Goal: Information Seeking & Learning: Learn about a topic

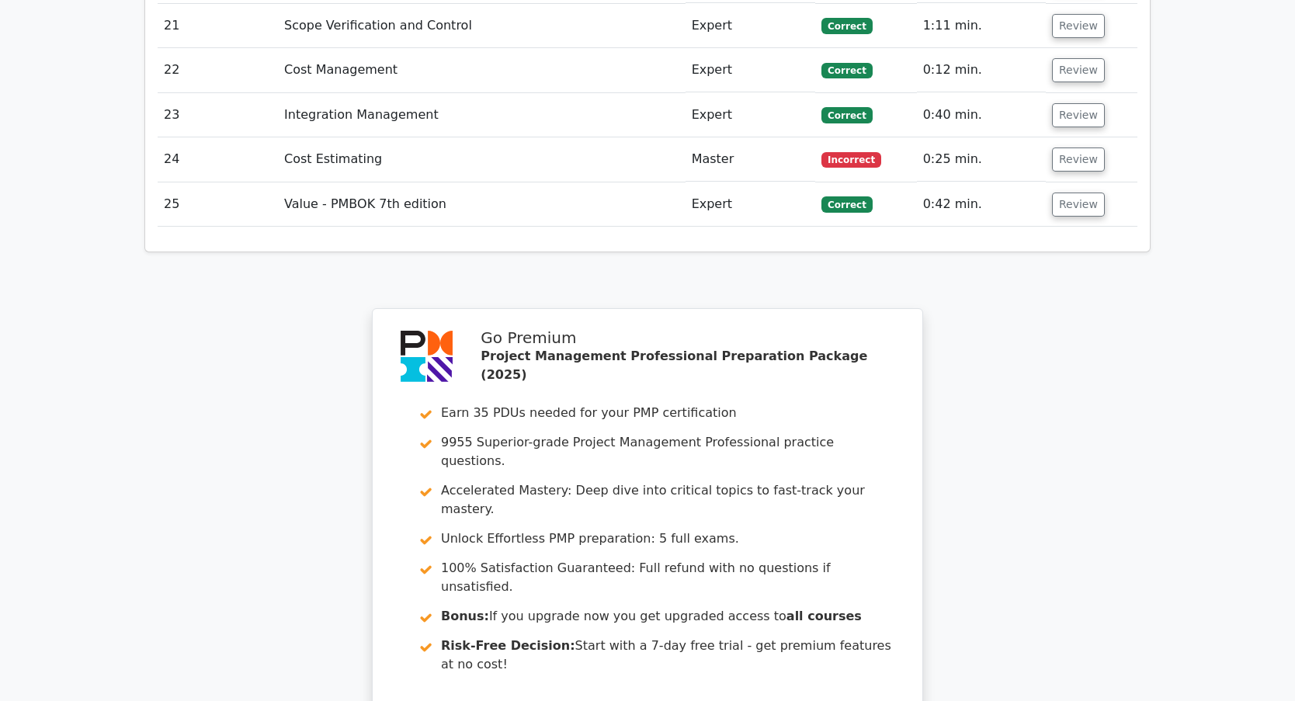
scroll to position [3478, 0]
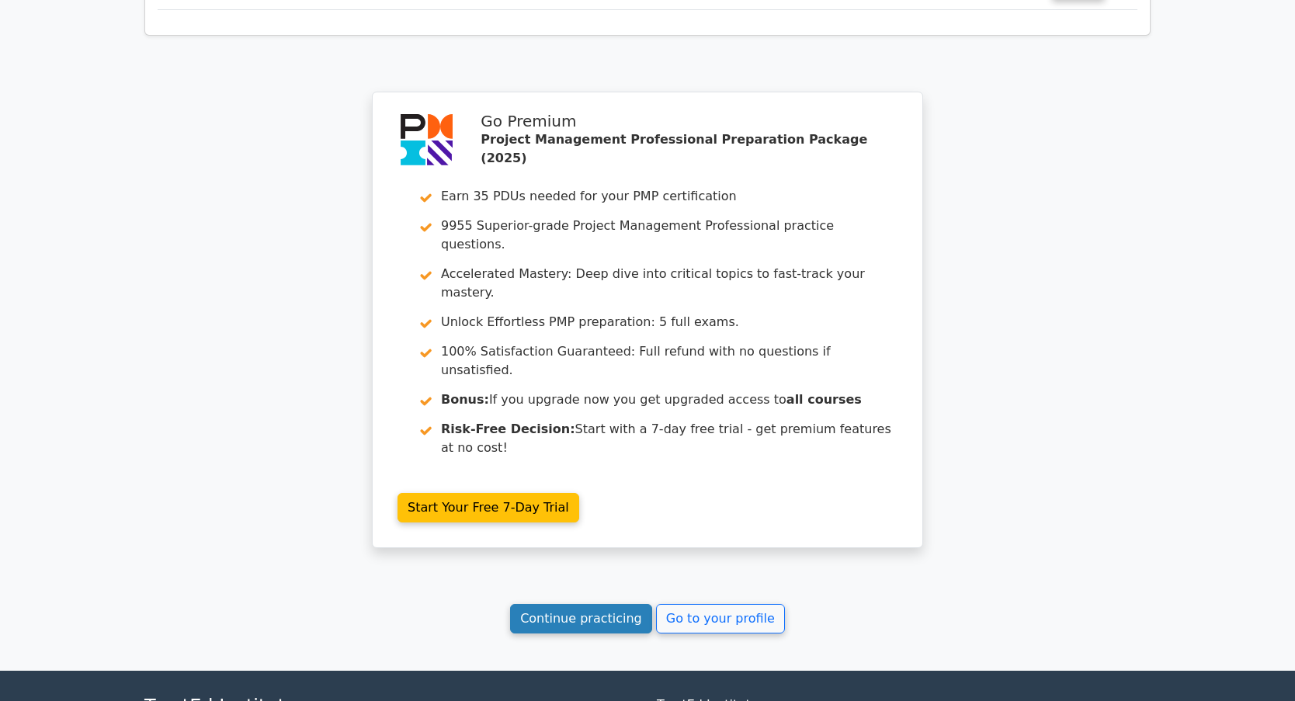
click at [603, 604] on link "Continue practicing" at bounding box center [581, 619] width 142 height 30
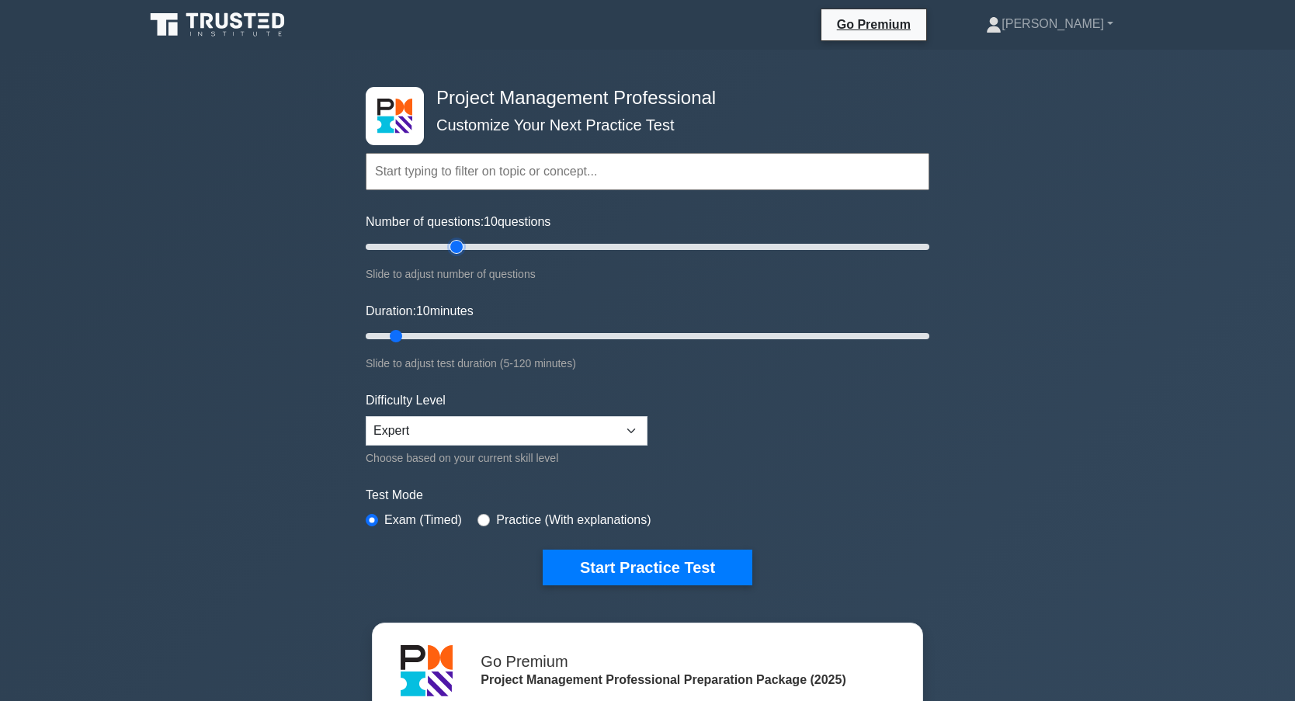
click at [451, 249] on input "Number of questions: 10 questions" at bounding box center [648, 247] width 564 height 19
click at [437, 251] on input "Number of questions: 35 questions" at bounding box center [648, 247] width 564 height 19
type input "25"
click at [433, 248] on input "Number of questions: 30 questions" at bounding box center [648, 247] width 564 height 19
click at [443, 335] on input "Duration: 10 minutes" at bounding box center [648, 336] width 564 height 19
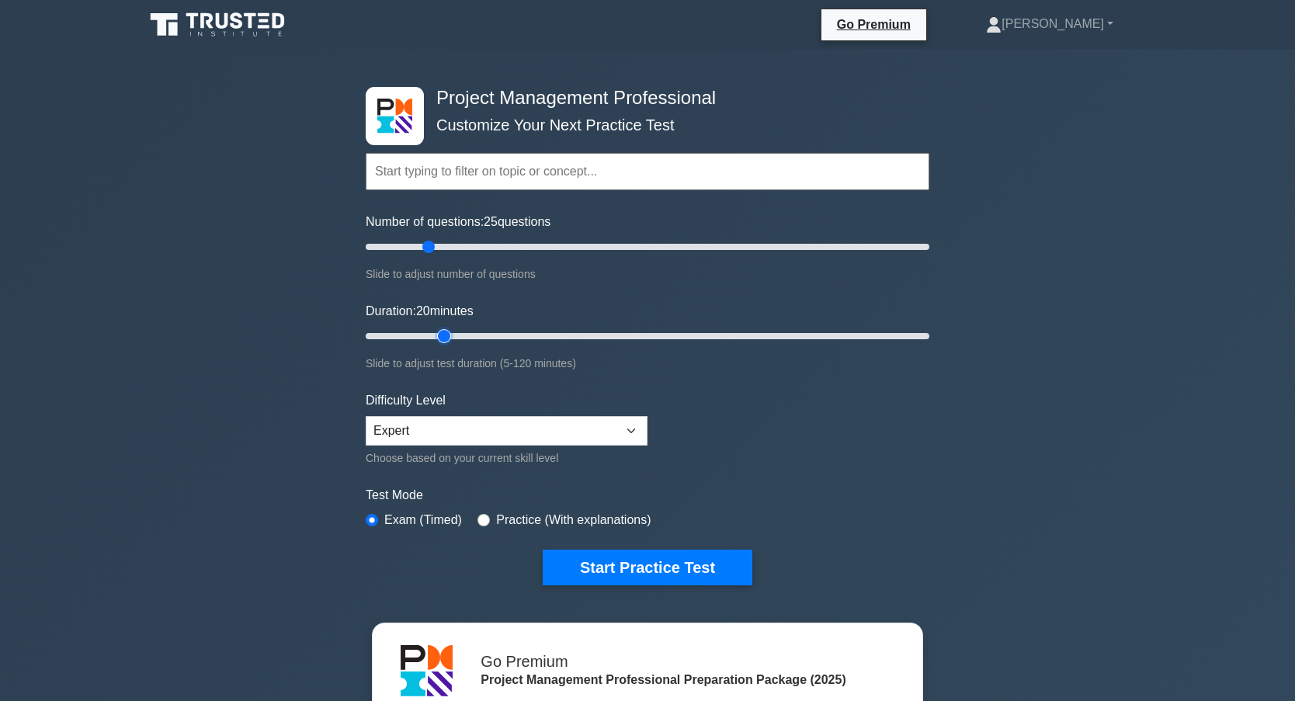
click at [453, 335] on input "Duration: 20 minutes" at bounding box center [648, 336] width 564 height 19
click at [451, 335] on input "Duration: 20 minutes" at bounding box center [648, 336] width 564 height 19
click at [455, 335] on input "Duration: 20 minutes" at bounding box center [648, 336] width 564 height 19
click at [455, 334] on input "Duration: 20 minutes" at bounding box center [648, 336] width 564 height 19
type input "25"
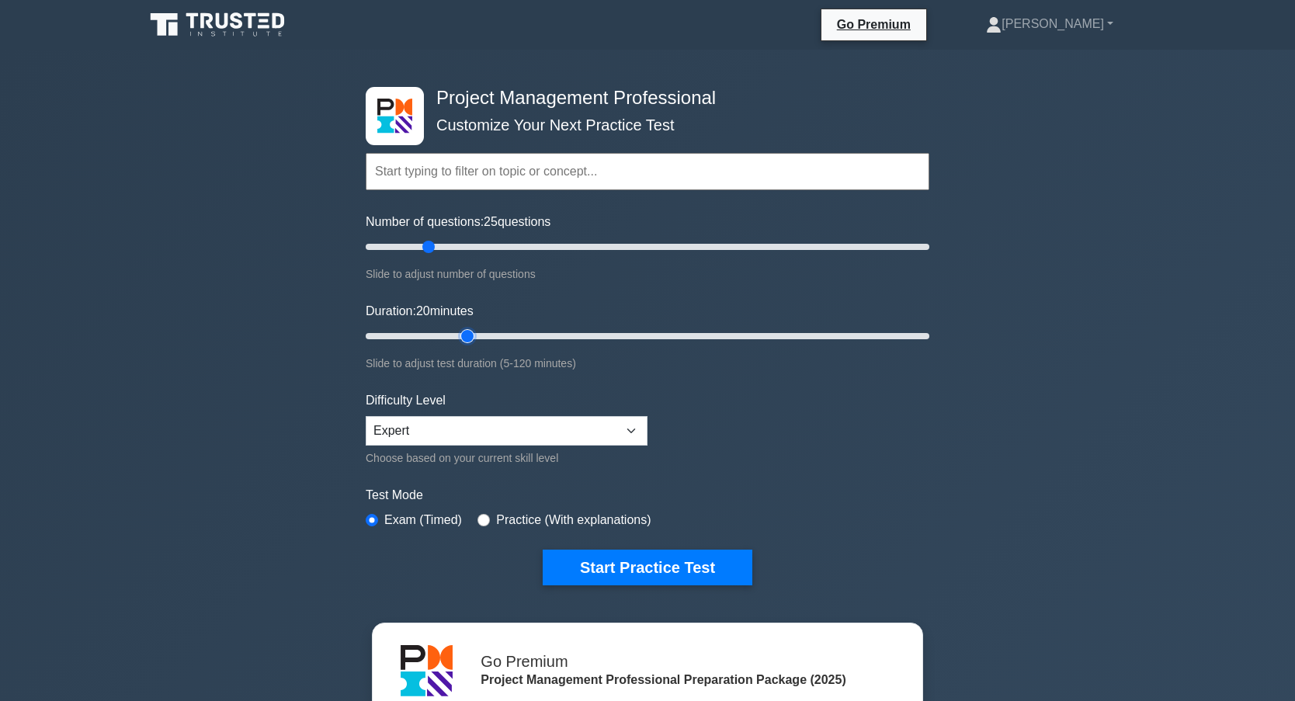
click at [458, 333] on input "Duration: 20 minutes" at bounding box center [648, 336] width 564 height 19
click at [641, 568] on button "Start Practice Test" at bounding box center [648, 568] width 210 height 36
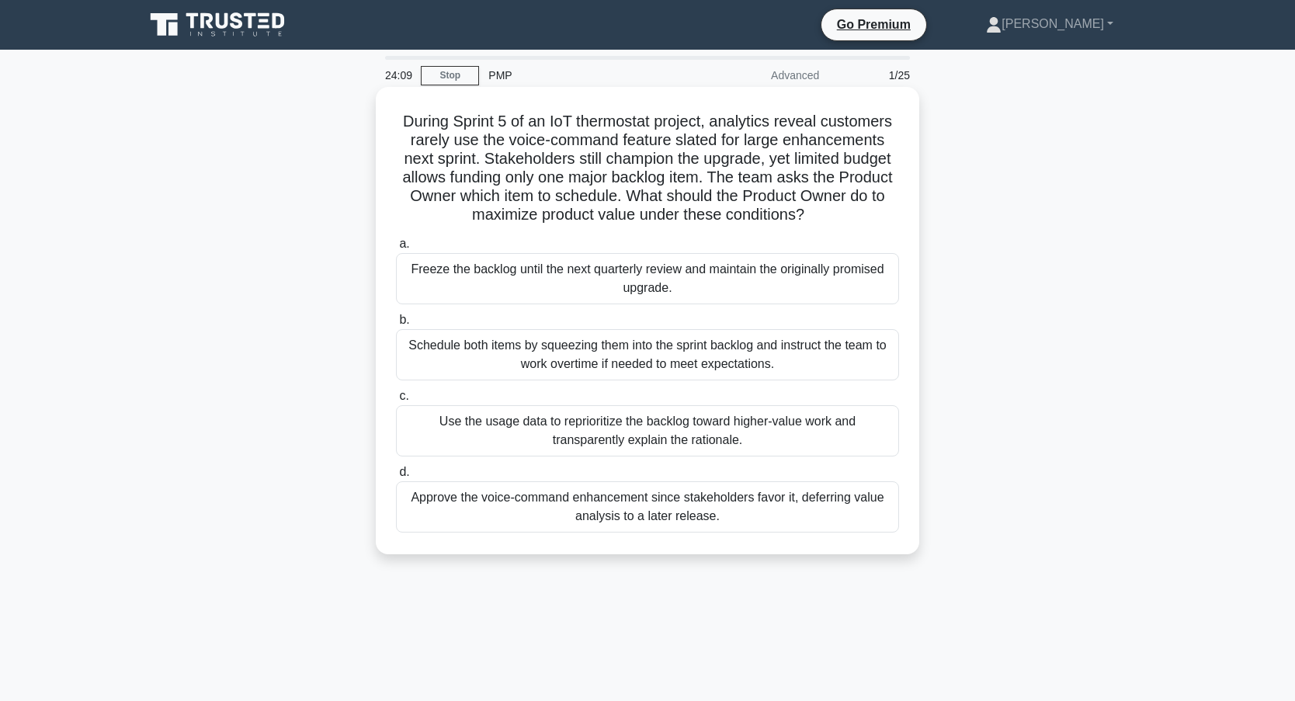
click at [536, 426] on div "Use the usage data to reprioritize the backlog toward higher-value work and tra…" at bounding box center [647, 430] width 503 height 51
click at [396, 401] on input "c. Use the usage data to reprioritize the backlog toward higher-value work and …" at bounding box center [396, 396] width 0 height 10
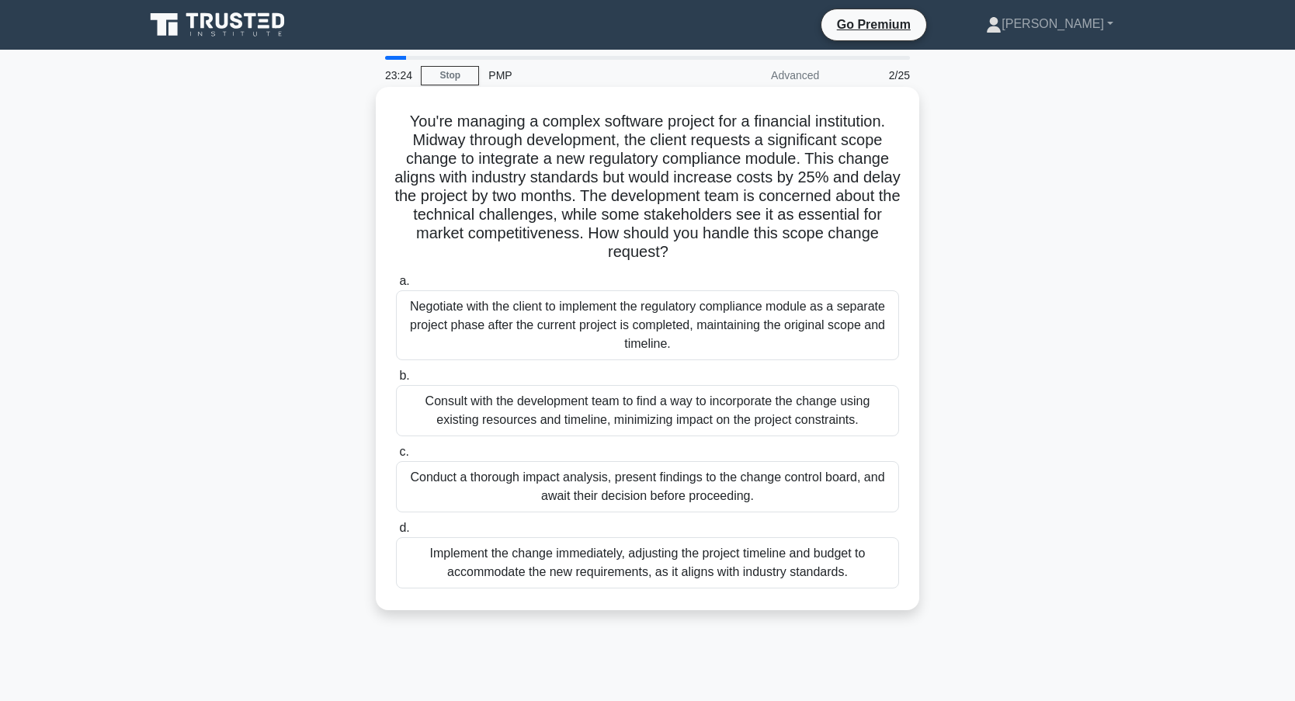
click at [574, 492] on div "Conduct a thorough impact analysis, present findings to the change control boar…" at bounding box center [647, 486] width 503 height 51
click at [396, 457] on input "c. Conduct a thorough impact analysis, present findings to the change control b…" at bounding box center [396, 452] width 0 height 10
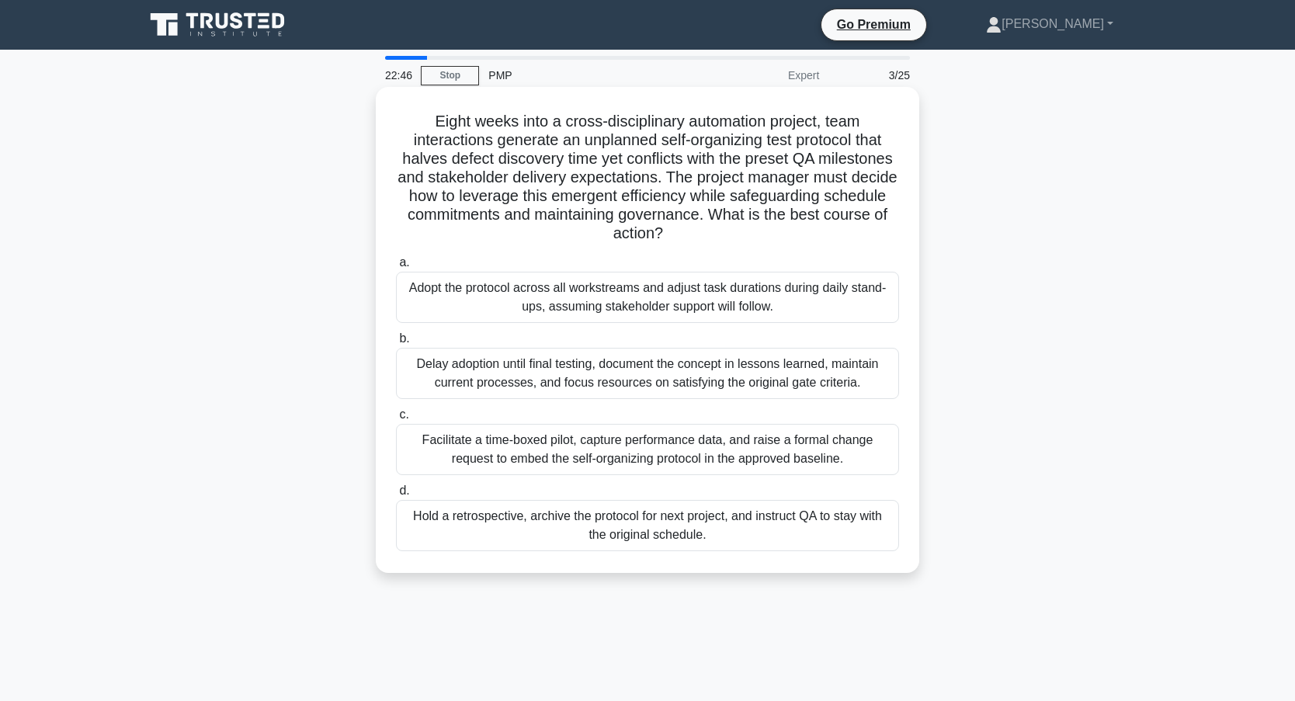
click at [567, 453] on div "Facilitate a time-boxed pilot, capture performance data, and raise a formal cha…" at bounding box center [647, 449] width 503 height 51
click at [396, 420] on input "c. Facilitate a time-boxed pilot, capture performance data, and raise a formal …" at bounding box center [396, 415] width 0 height 10
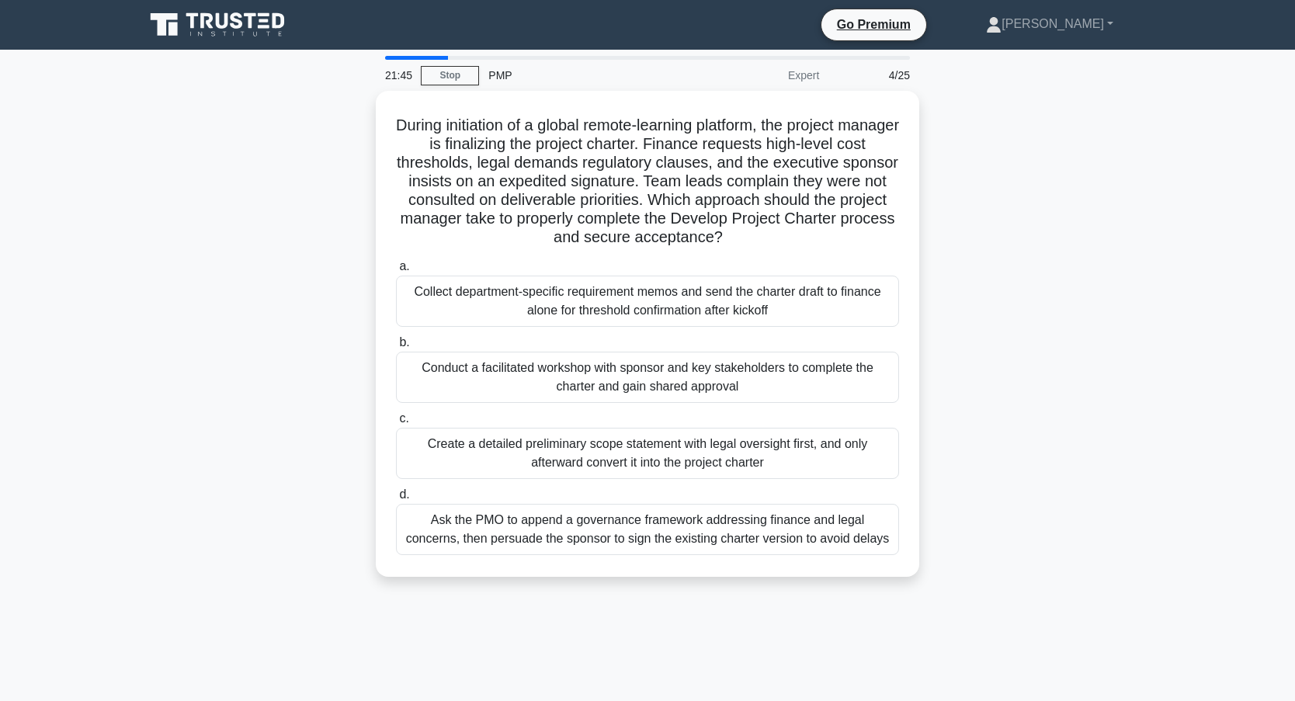
click at [325, 426] on div "During initiation of a global remote-learning platform, the project manager is …" at bounding box center [647, 343] width 1025 height 505
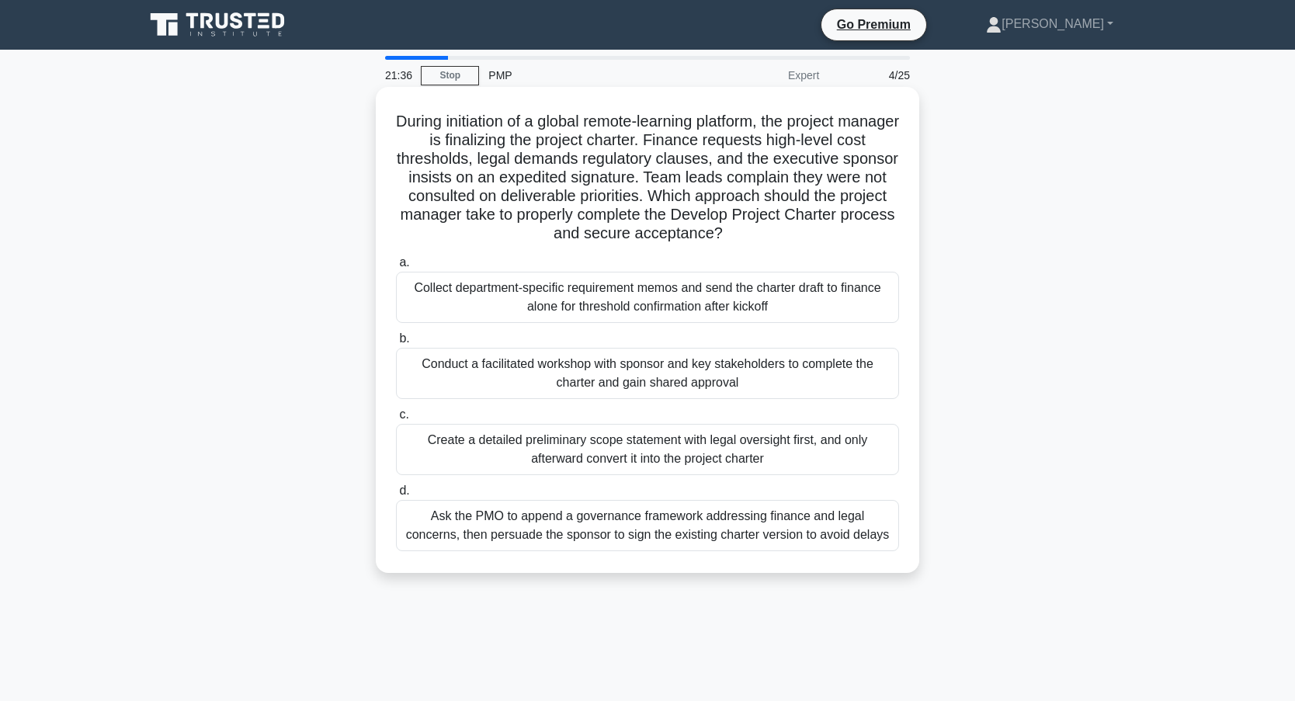
click at [573, 380] on div "Conduct a facilitated workshop with sponsor and key stakeholders to complete th…" at bounding box center [647, 373] width 503 height 51
click at [396, 344] on input "b. Conduct a facilitated workshop with sponsor and key stakeholders to complete…" at bounding box center [396, 339] width 0 height 10
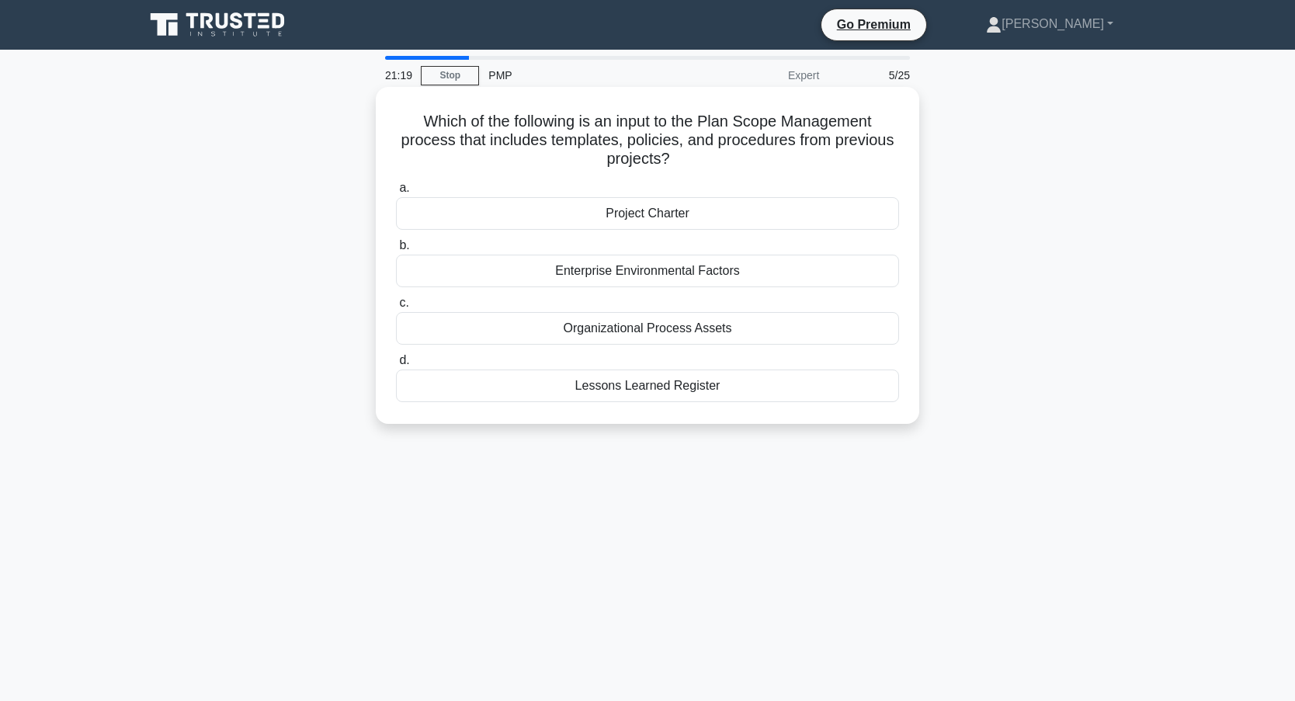
click at [648, 329] on div "Organizational Process Assets" at bounding box center [647, 328] width 503 height 33
click at [396, 308] on input "c. Organizational Process Assets" at bounding box center [396, 303] width 0 height 10
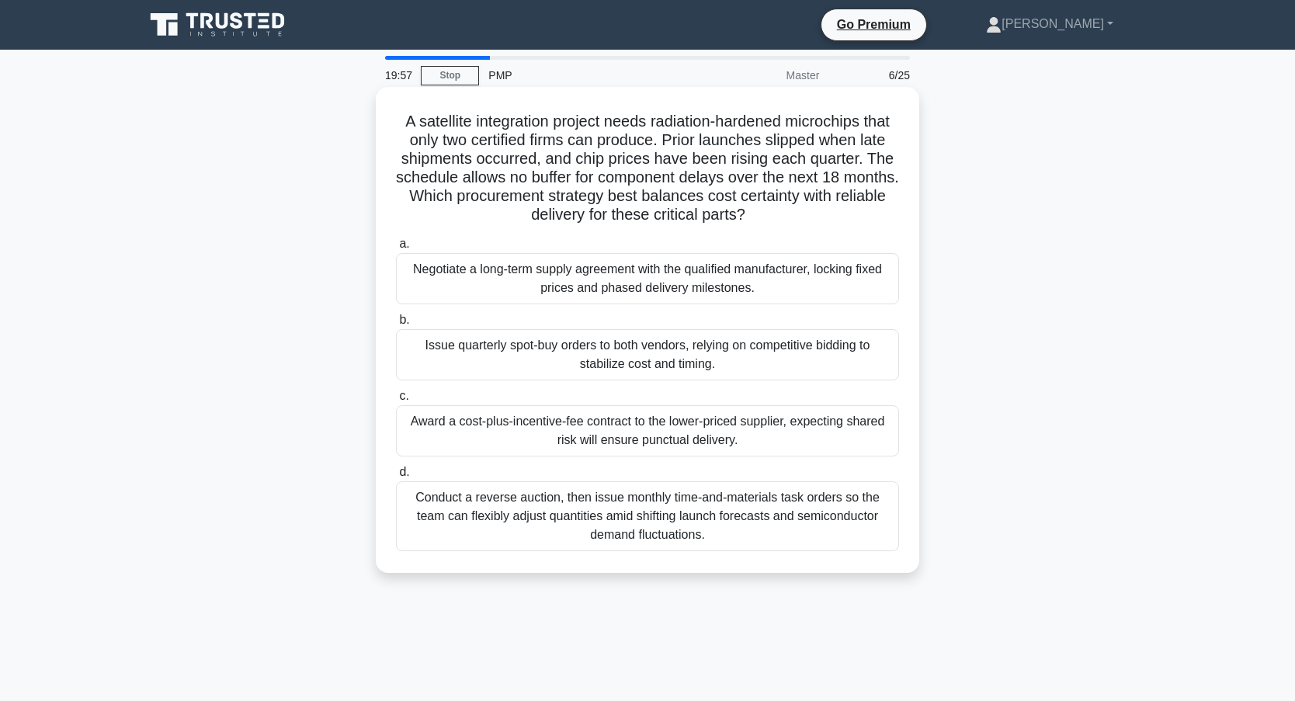
click at [609, 280] on div "Negotiate a long-term supply agreement with the qualified manufacturer, locking…" at bounding box center [647, 278] width 503 height 51
click at [396, 249] on input "a. Negotiate a long-term supply agreement with the qualified manufacturer, lock…" at bounding box center [396, 244] width 0 height 10
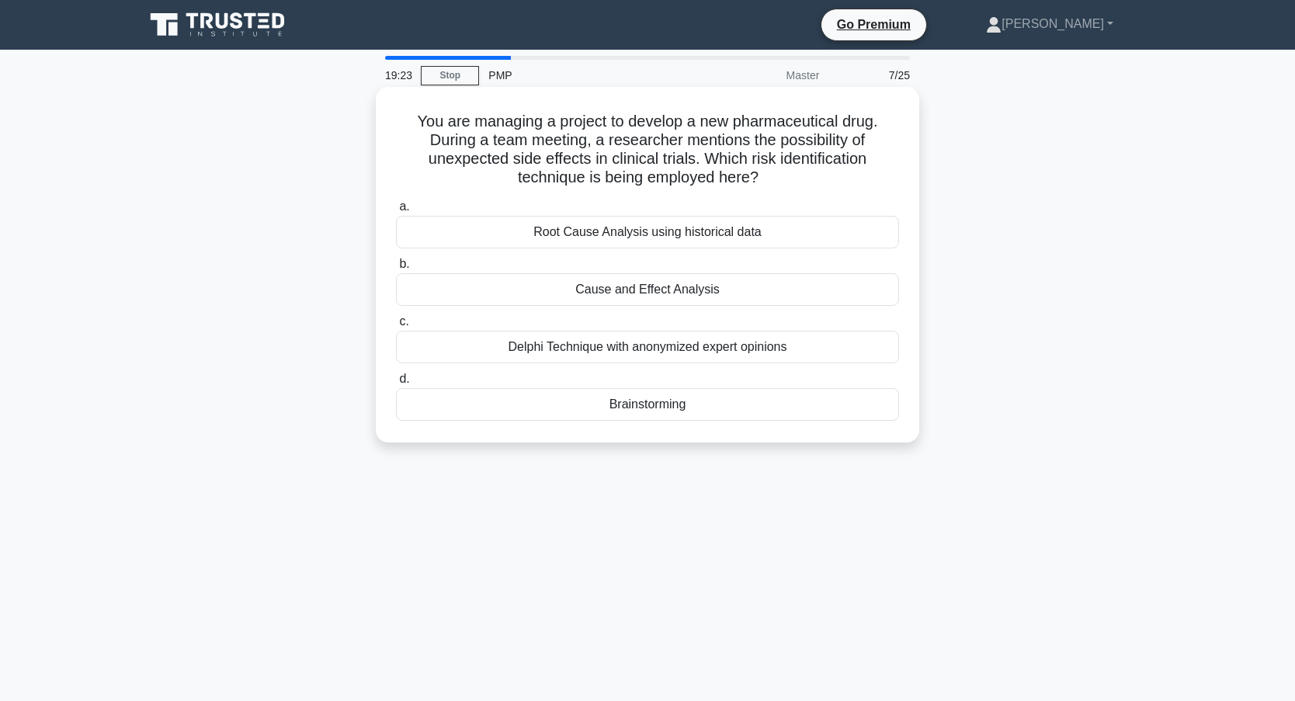
click at [658, 291] on div "Cause and Effect Analysis" at bounding box center [647, 289] width 503 height 33
click at [396, 269] on input "b. Cause and Effect Analysis" at bounding box center [396, 264] width 0 height 10
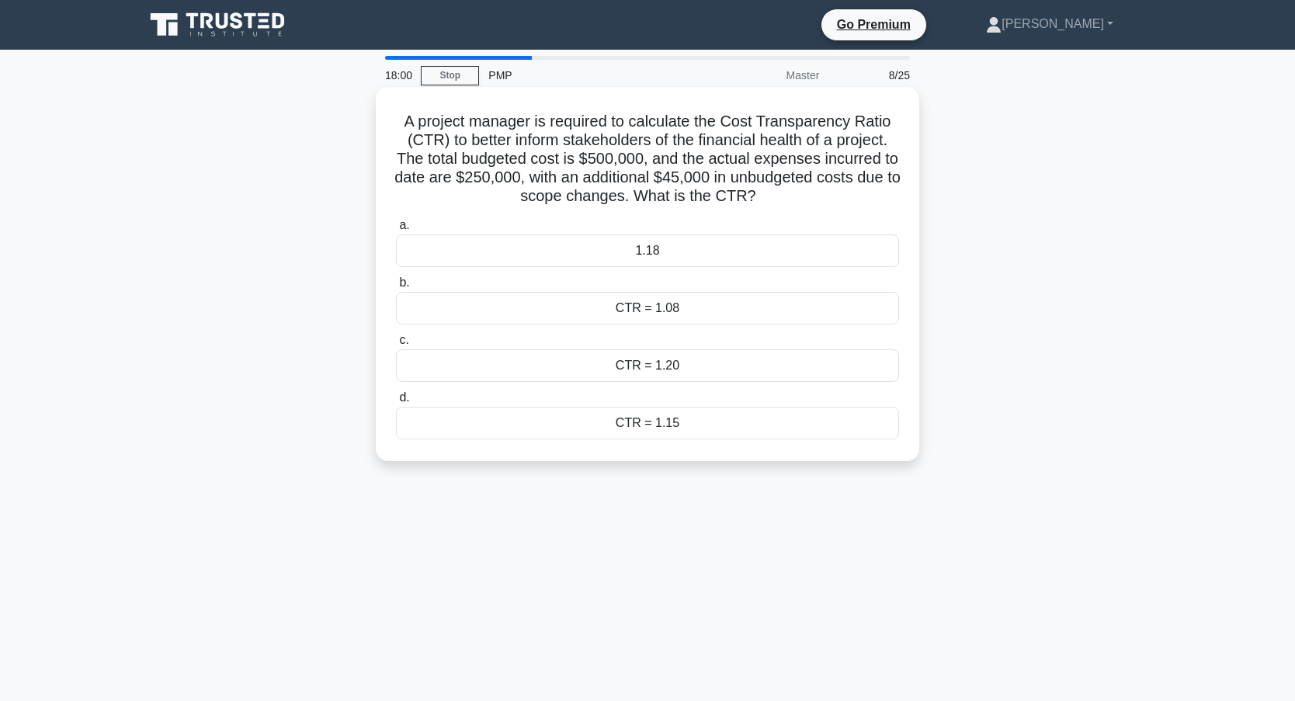
click at [613, 363] on div "CTR = 1.20" at bounding box center [647, 365] width 503 height 33
click at [396, 346] on input "c. CTR = 1.20" at bounding box center [396, 340] width 0 height 10
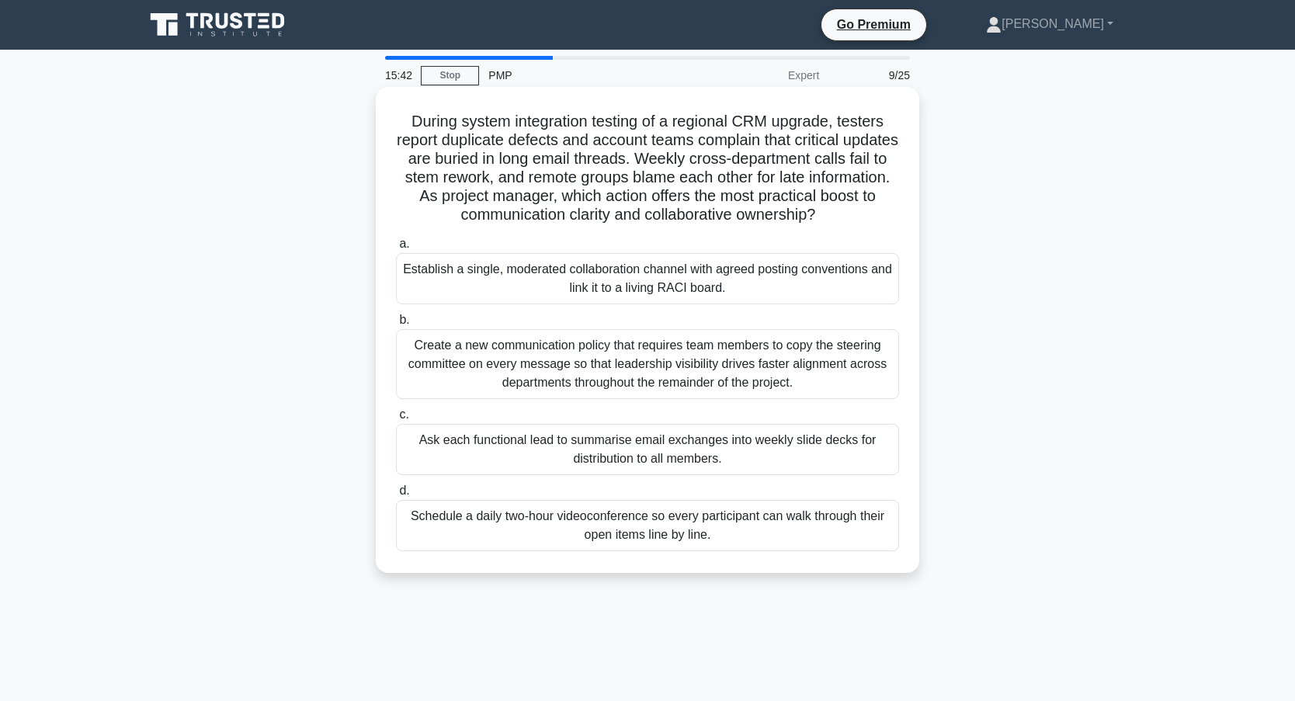
click at [519, 460] on div "Ask each functional lead to summarise email exchanges into weekly slide decks f…" at bounding box center [647, 449] width 503 height 51
click at [396, 420] on input "c. Ask each functional lead to summarise email exchanges into weekly slide deck…" at bounding box center [396, 415] width 0 height 10
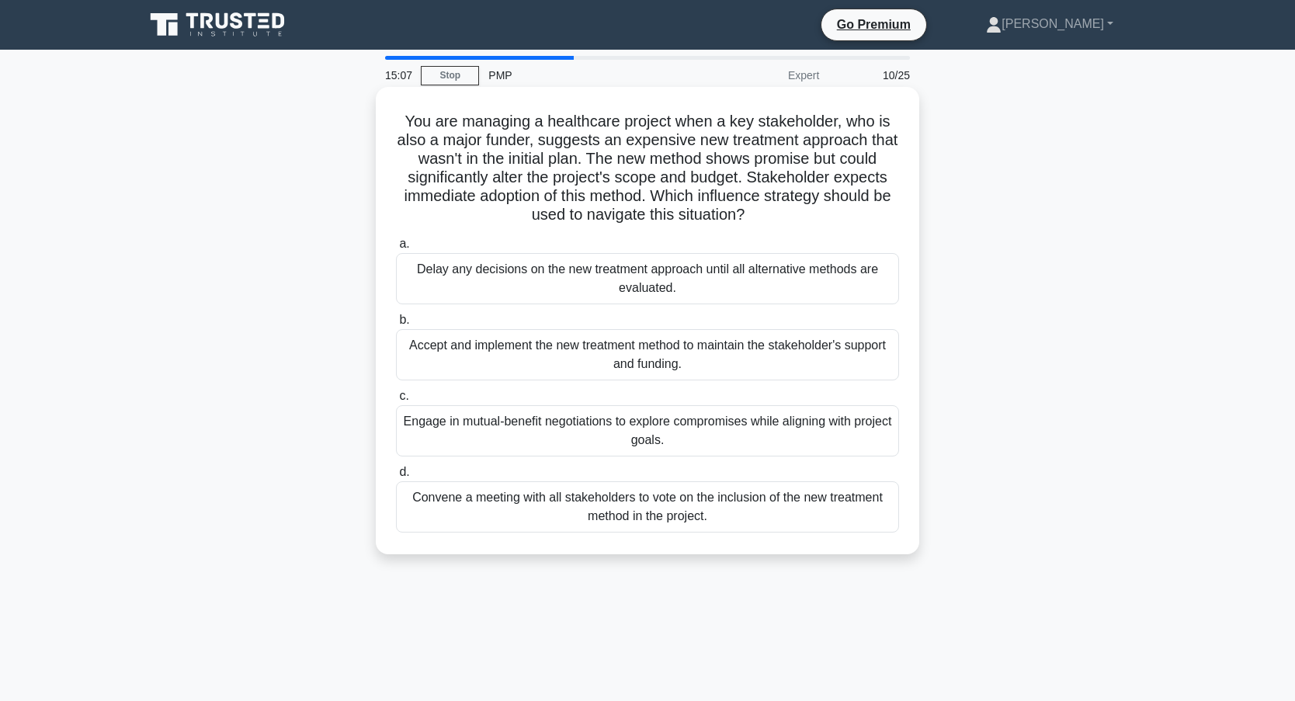
click at [474, 432] on div "Engage in mutual-benefit negotiations to explore compromises while aligning wit…" at bounding box center [647, 430] width 503 height 51
click at [396, 401] on input "c. Engage in mutual-benefit negotiations to explore compromises while aligning …" at bounding box center [396, 396] width 0 height 10
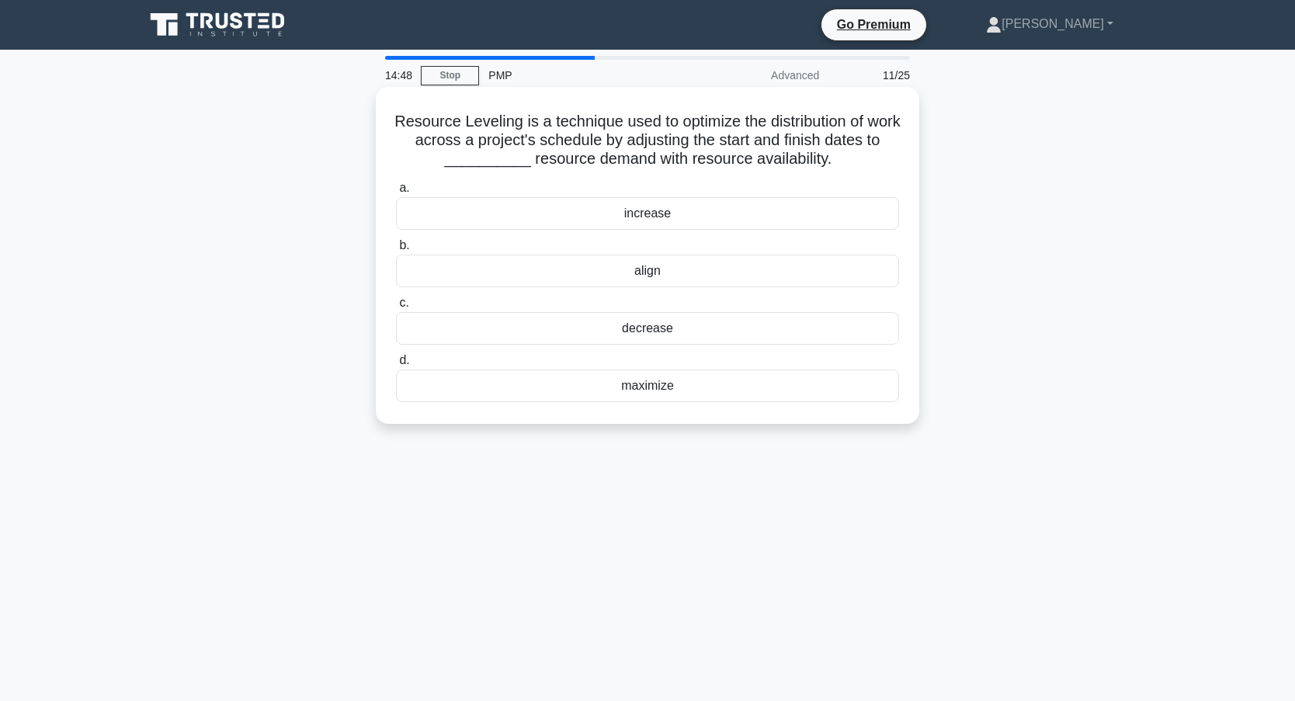
click at [684, 271] on div "align" at bounding box center [647, 271] width 503 height 33
click at [396, 251] on input "b. align" at bounding box center [396, 246] width 0 height 10
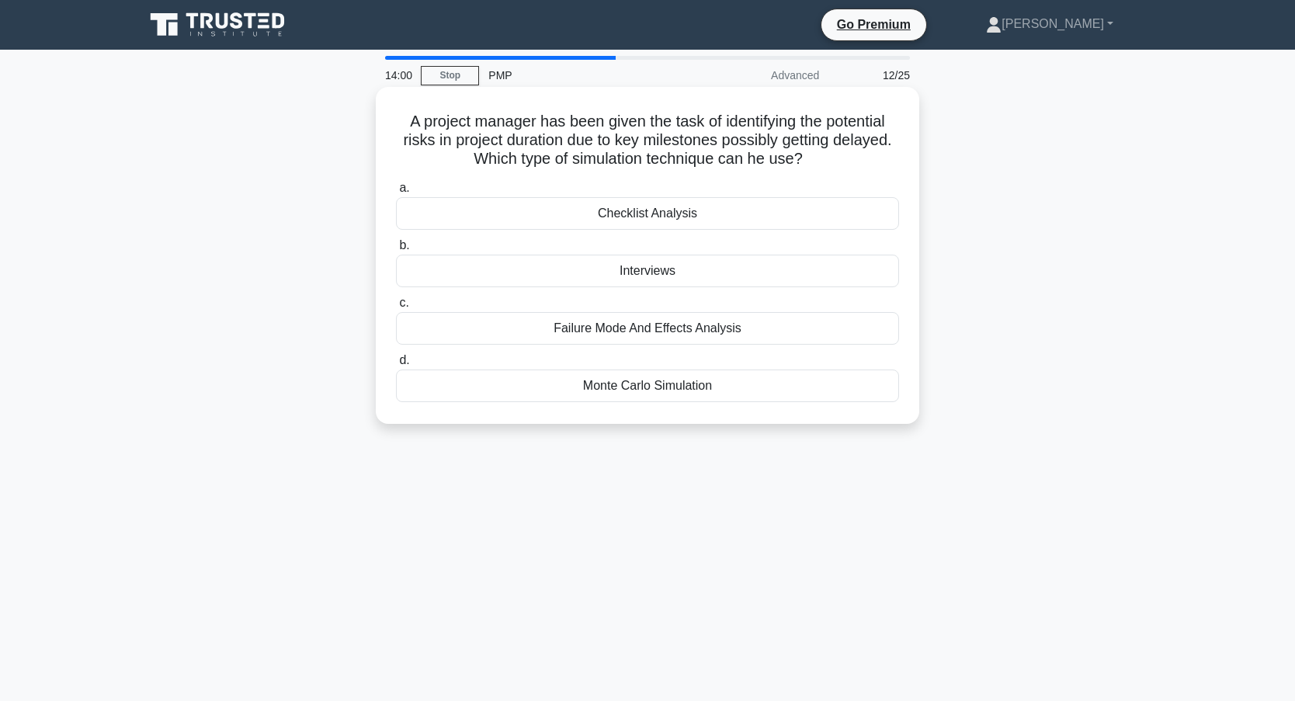
click at [582, 332] on div "Failure Mode And Effects Analysis" at bounding box center [647, 328] width 503 height 33
click at [396, 308] on input "c. Failure Mode And Effects Analysis" at bounding box center [396, 303] width 0 height 10
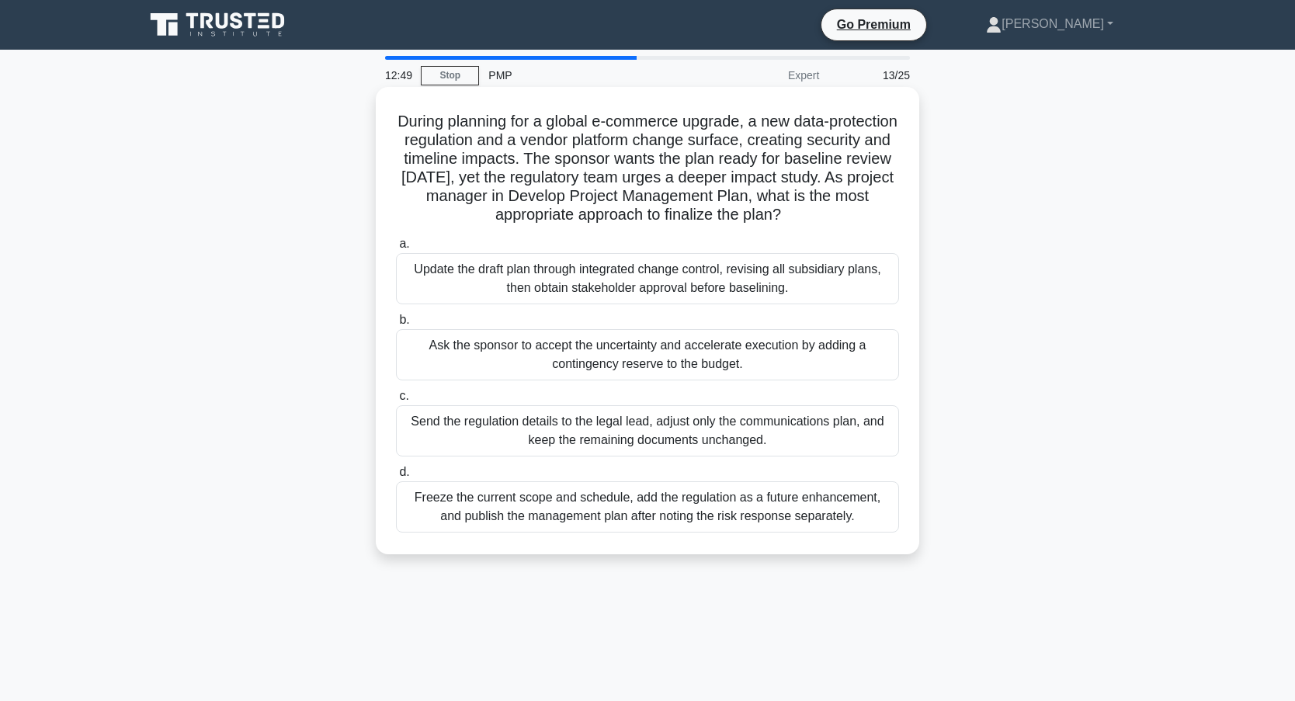
click at [485, 286] on div "Update the draft plan through integrated change control, revising all subsidiar…" at bounding box center [647, 278] width 503 height 51
click at [396, 249] on input "a. Update the draft plan through integrated change control, revising all subsid…" at bounding box center [396, 244] width 0 height 10
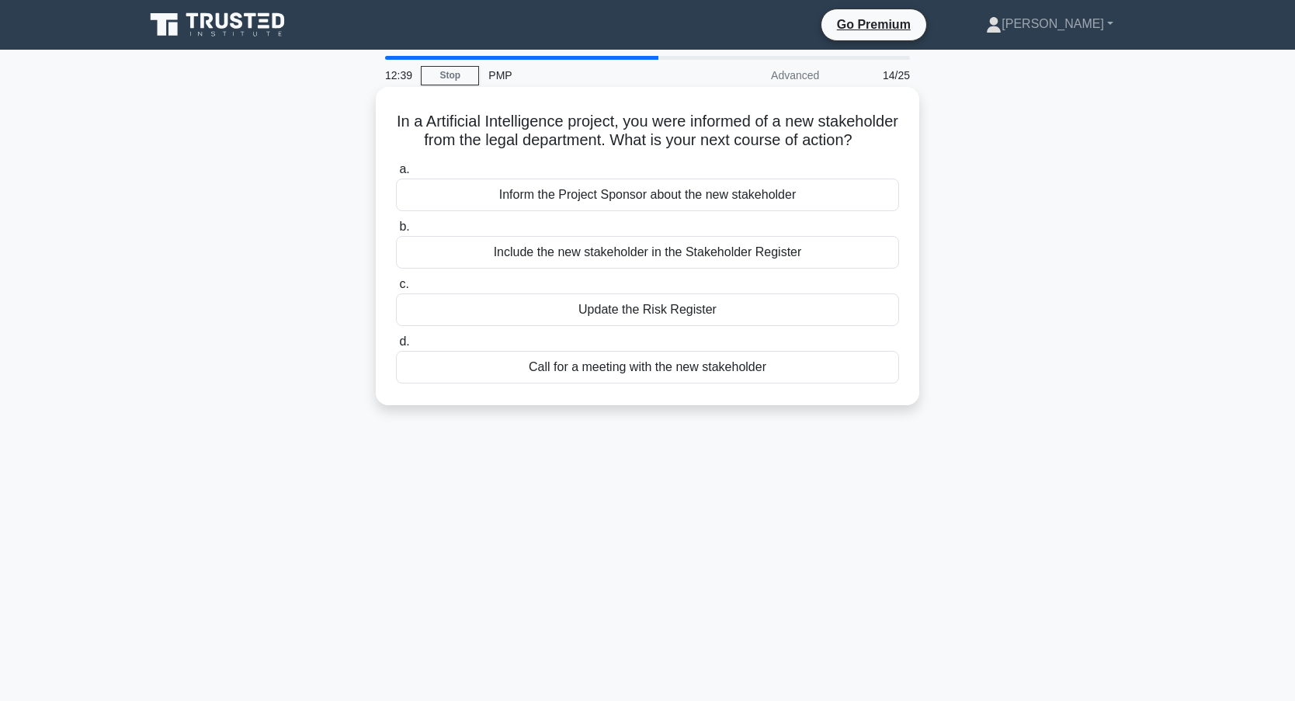
click at [589, 384] on div "Call for a meeting with the new stakeholder" at bounding box center [647, 367] width 503 height 33
click at [396, 347] on input "d. Call for a meeting with the new stakeholder" at bounding box center [396, 342] width 0 height 10
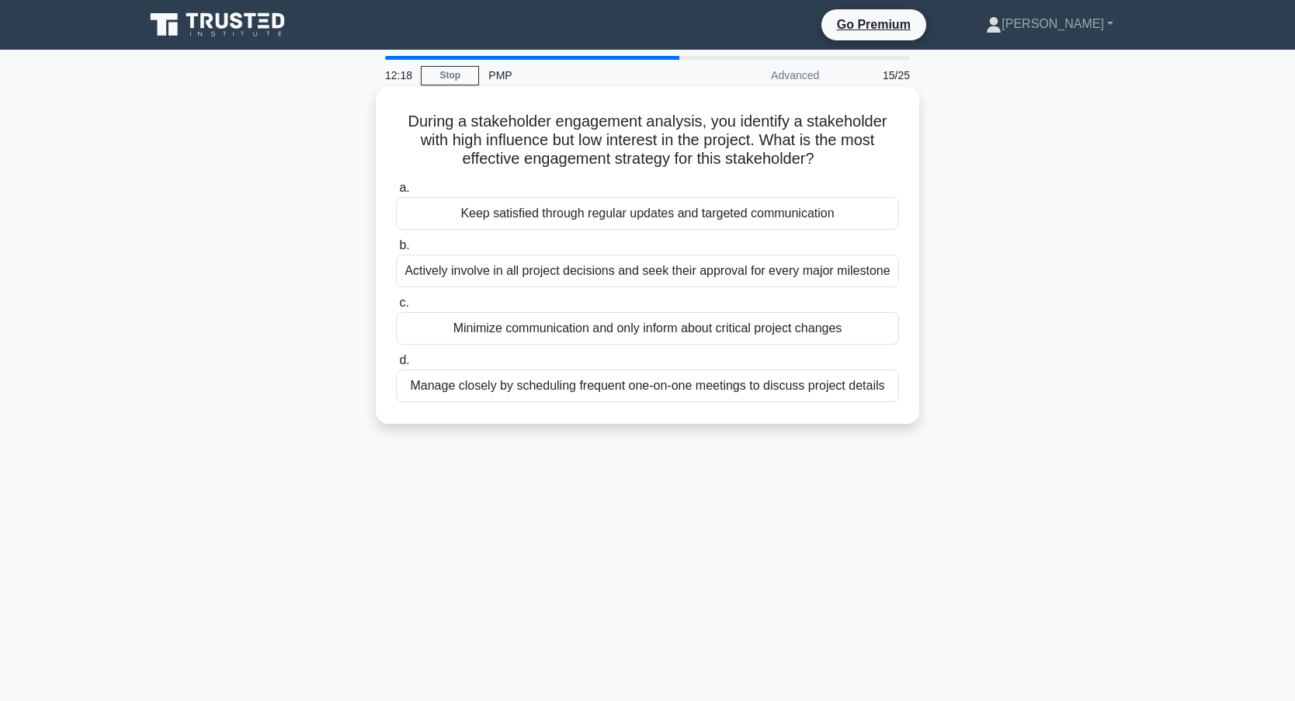
click at [517, 332] on div "Minimize communication and only inform about critical project changes" at bounding box center [647, 328] width 503 height 33
click at [396, 308] on input "c. Minimize communication and only inform about critical project changes" at bounding box center [396, 303] width 0 height 10
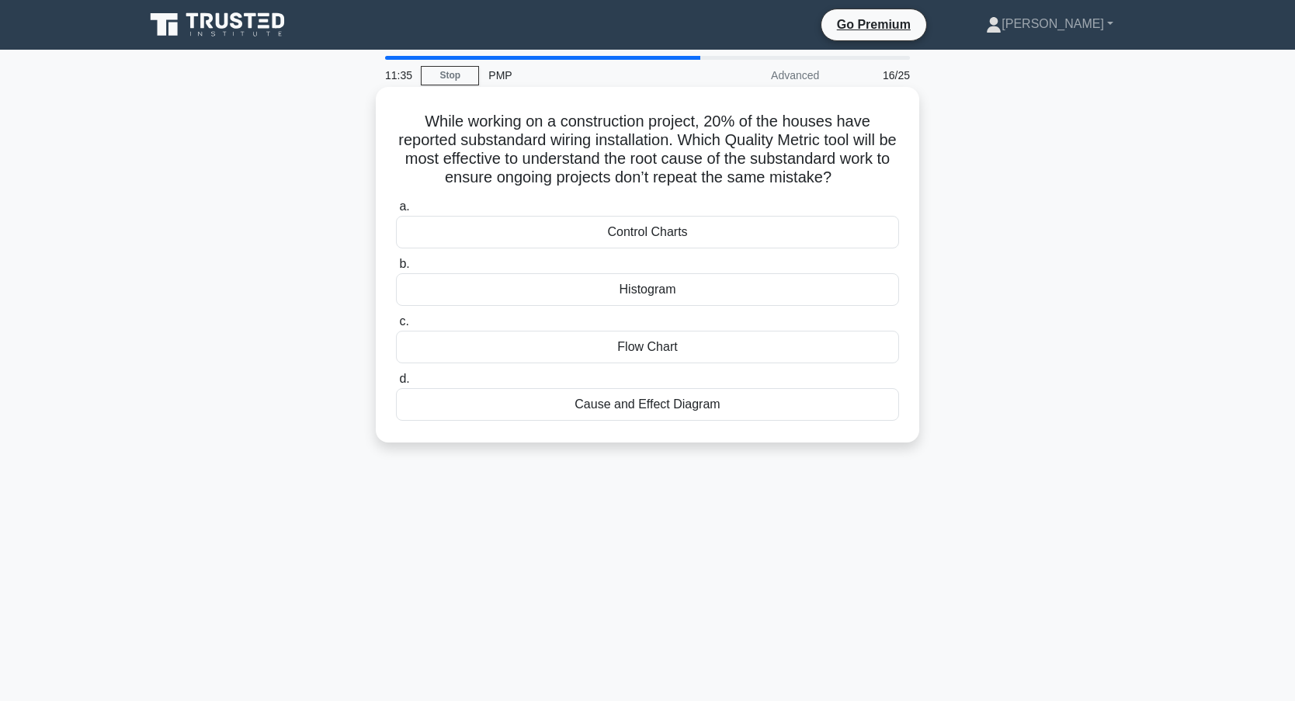
click at [509, 412] on div "Cause and Effect Diagram" at bounding box center [647, 404] width 503 height 33
click at [396, 384] on input "d. Cause and Effect Diagram" at bounding box center [396, 379] width 0 height 10
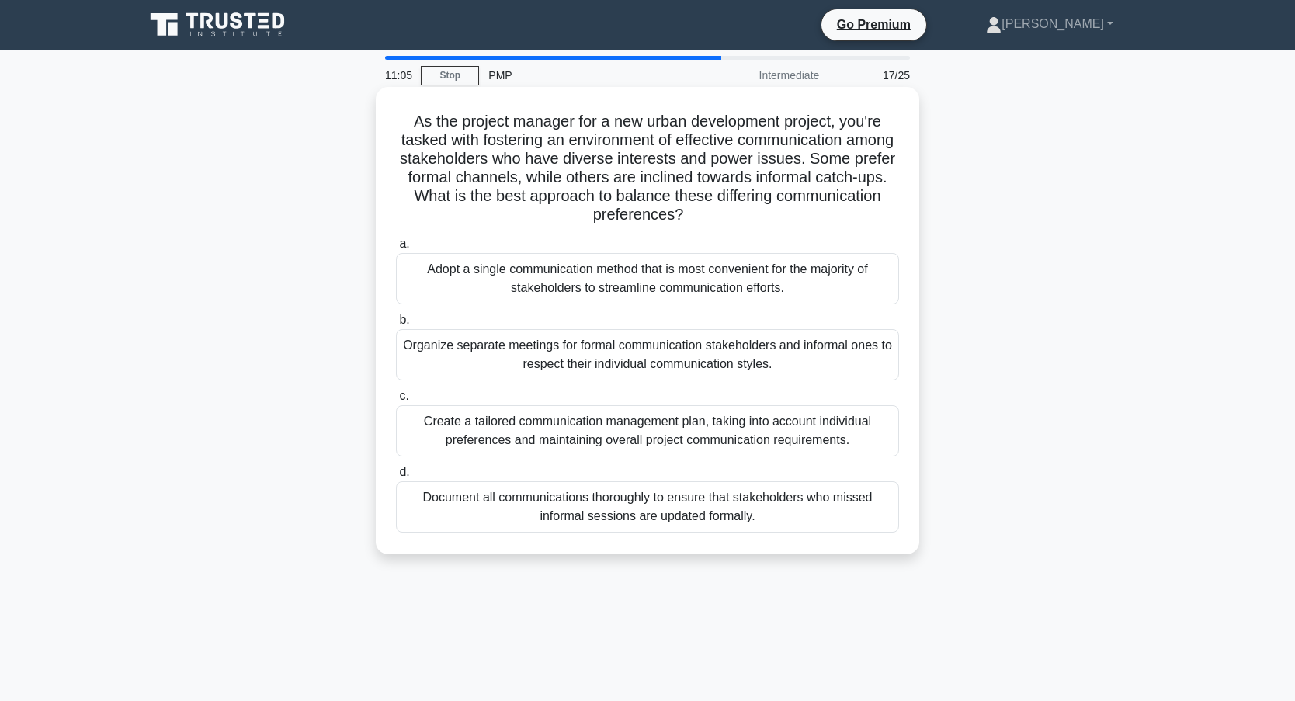
click at [601, 429] on div "Create a tailored communication management plan, taking into account individual…" at bounding box center [647, 430] width 503 height 51
click at [396, 401] on input "c. Create a tailored communication management plan, taking into account individ…" at bounding box center [396, 396] width 0 height 10
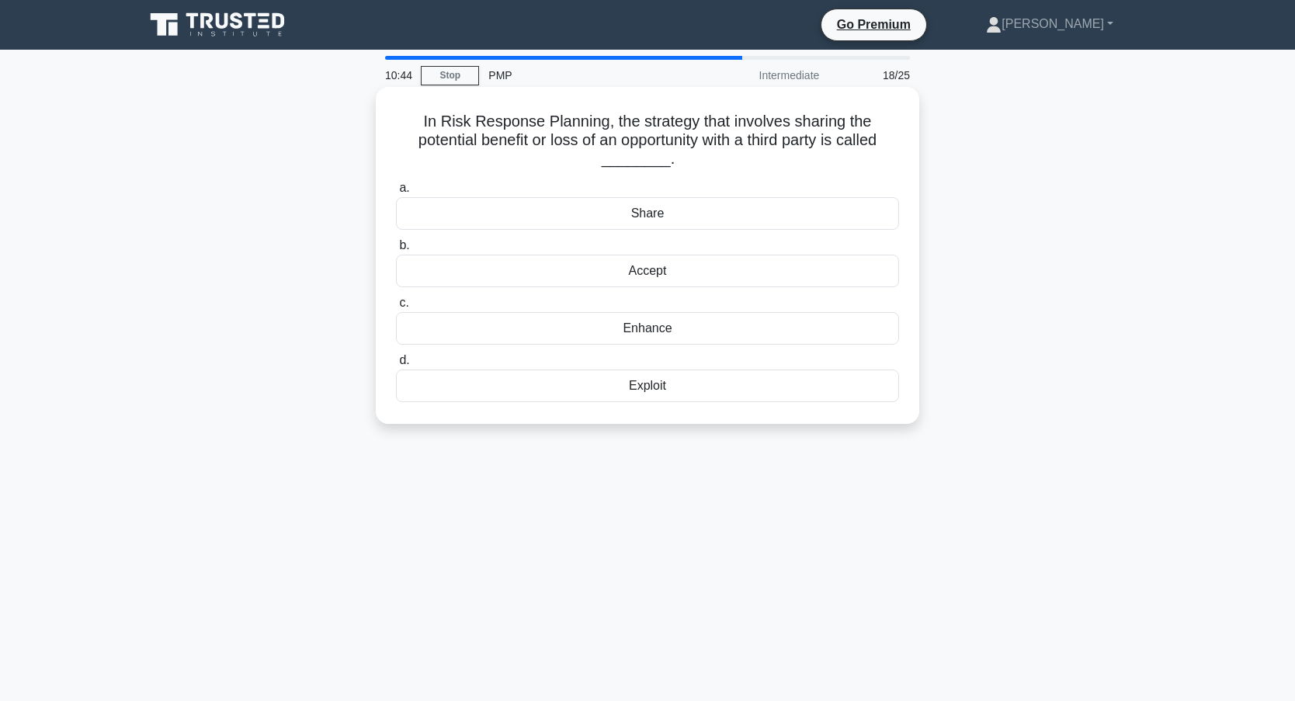
click at [655, 392] on div "Exploit" at bounding box center [647, 386] width 503 height 33
click at [396, 366] on input "d. Exploit" at bounding box center [396, 361] width 0 height 10
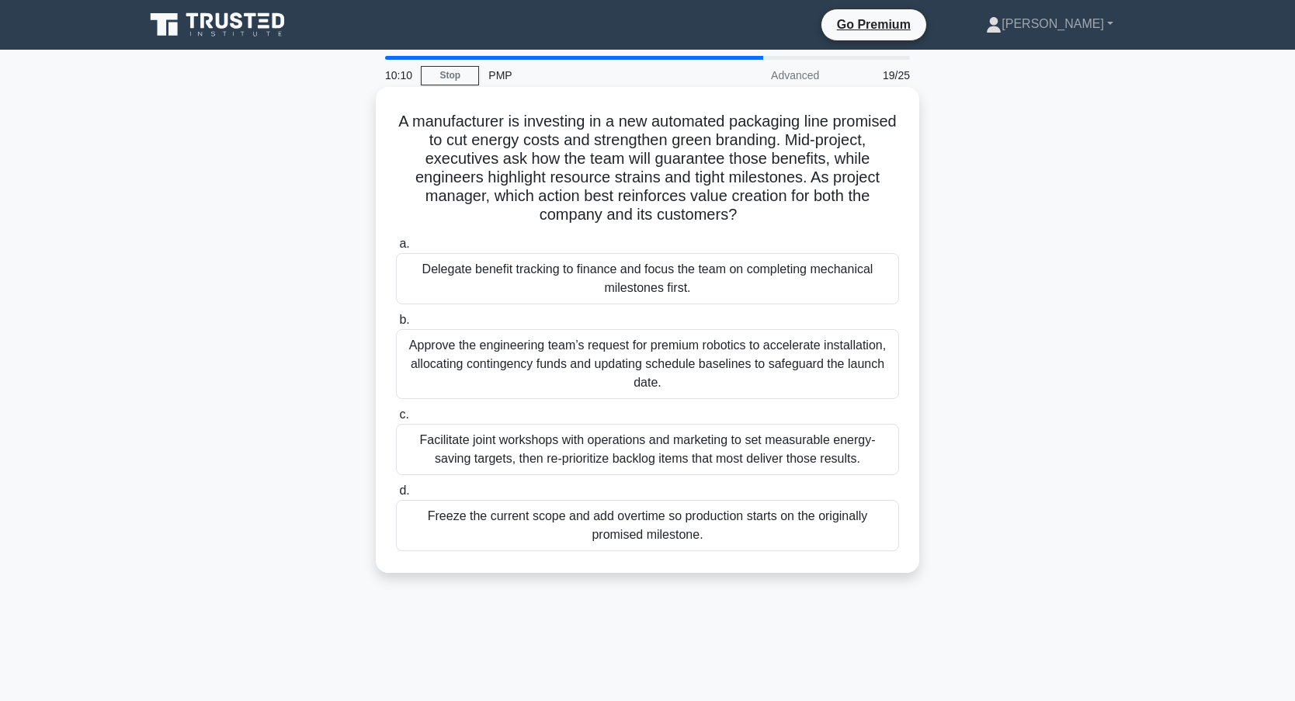
click at [471, 430] on div "Facilitate joint workshops with operations and marketing to set measurable ener…" at bounding box center [647, 449] width 503 height 51
click at [396, 420] on input "c. Facilitate joint workshops with operations and marketing to set measurable e…" at bounding box center [396, 415] width 0 height 10
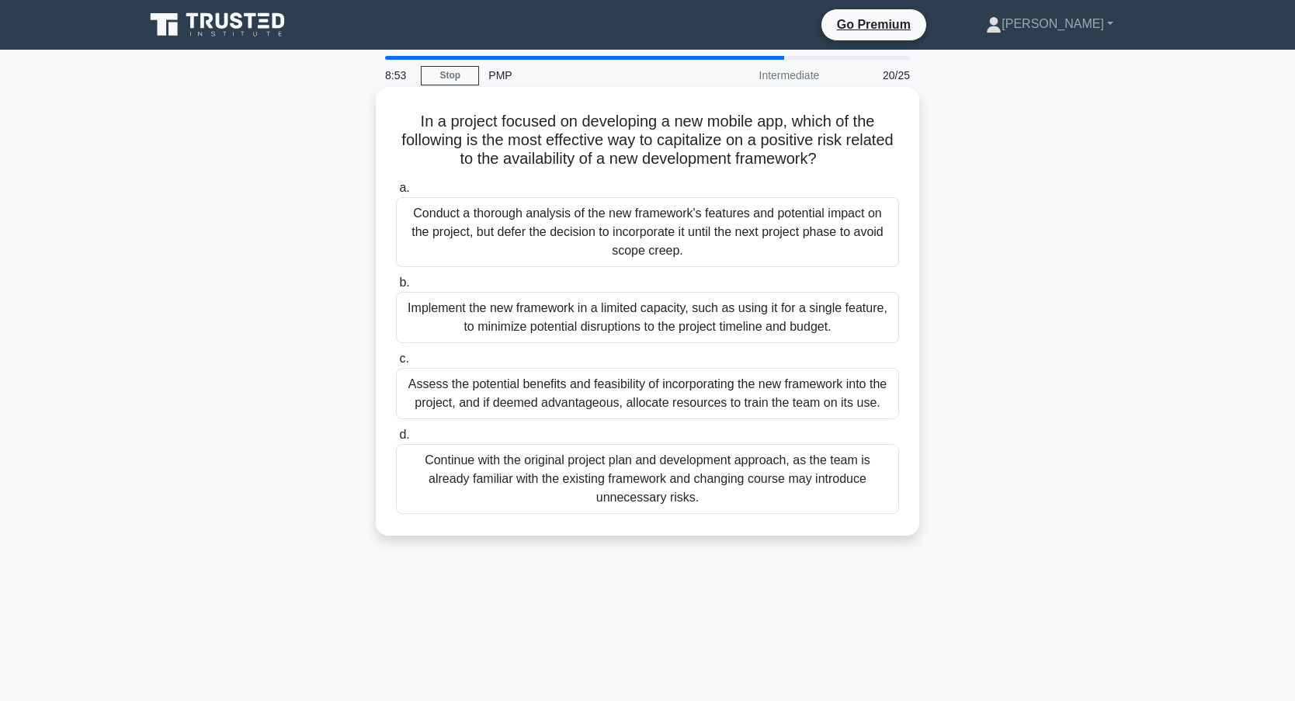
click at [573, 397] on div "Assess the potential benefits and feasibility of incorporating the new framewor…" at bounding box center [647, 393] width 503 height 51
click at [396, 364] on input "c. Assess the potential benefits and feasibility of incorporating the new frame…" at bounding box center [396, 359] width 0 height 10
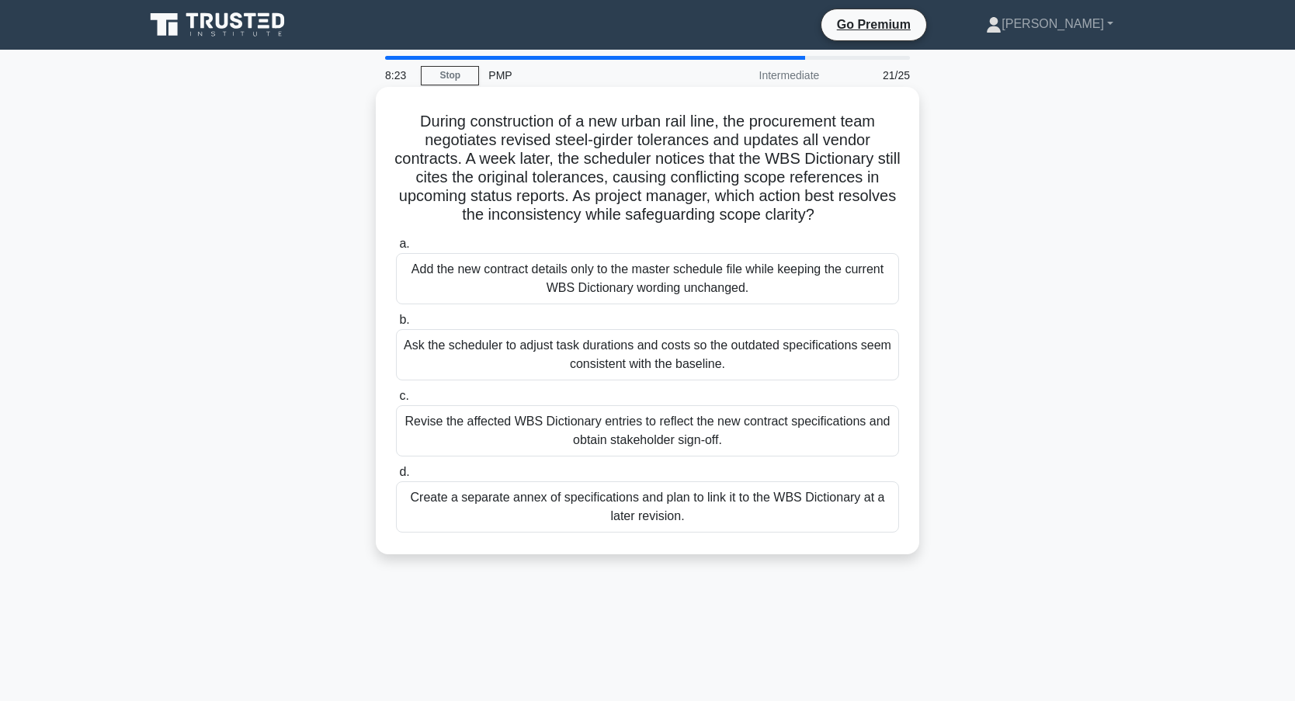
click at [488, 421] on div "Revise the affected WBS Dictionary entries to reflect the new contract specific…" at bounding box center [647, 430] width 503 height 51
click at [396, 401] on input "c. Revise the affected WBS Dictionary entries to reflect the new contract speci…" at bounding box center [396, 396] width 0 height 10
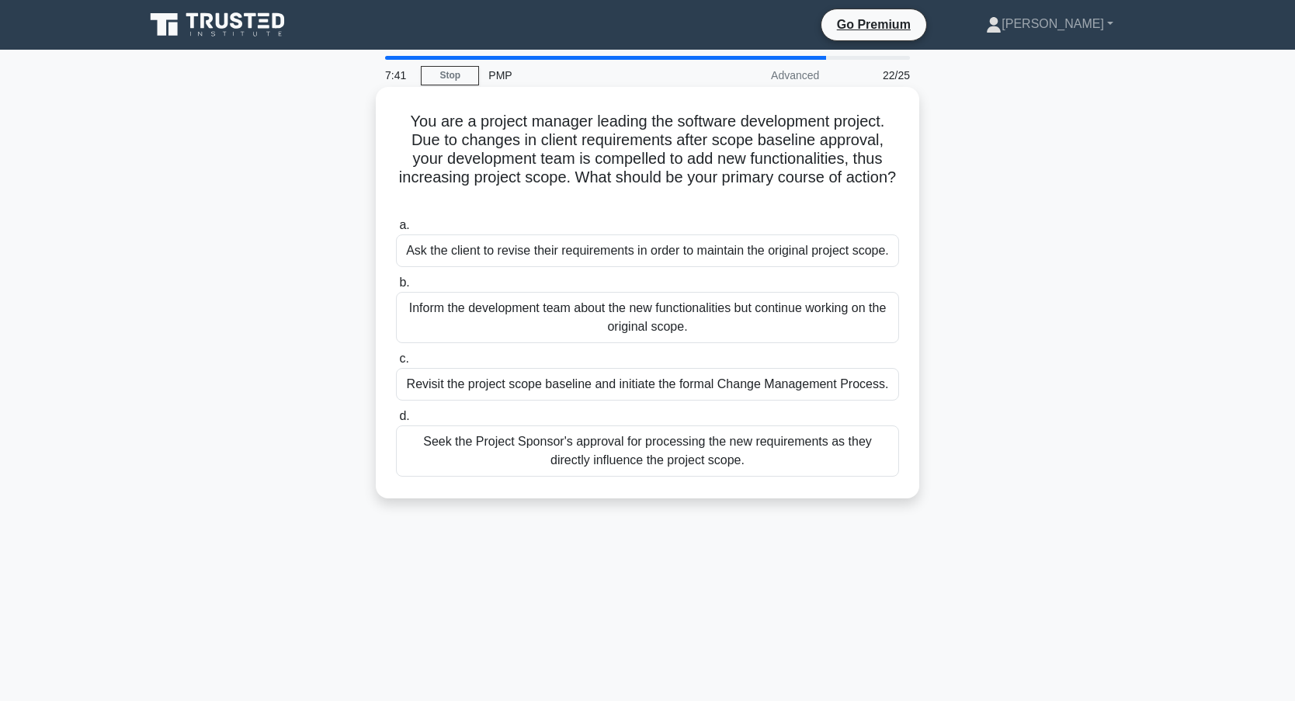
click at [534, 385] on div "Revisit the project scope baseline and initiate the formal Change Management Pr…" at bounding box center [647, 384] width 503 height 33
click at [396, 364] on input "c. Revisit the project scope baseline and initiate the formal Change Management…" at bounding box center [396, 359] width 0 height 10
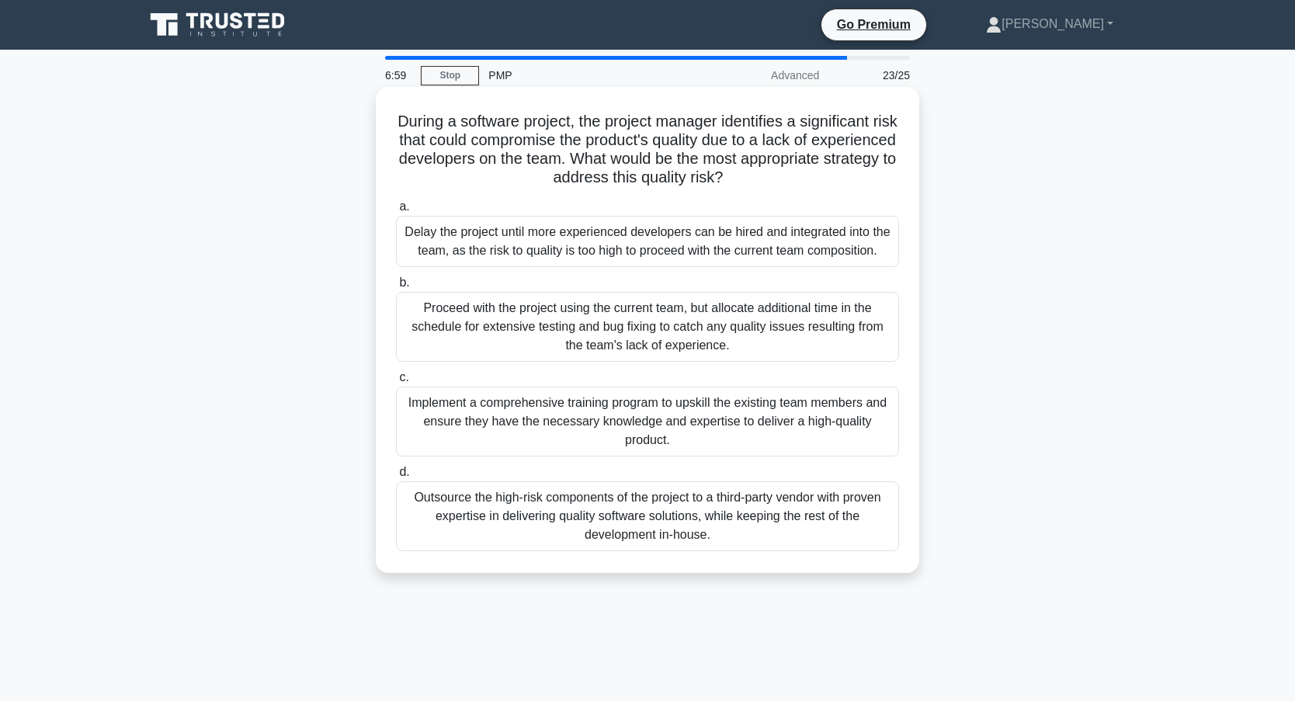
click at [529, 514] on div "Outsource the high-risk components of the project to a third-party vendor with …" at bounding box center [647, 516] width 503 height 70
click at [396, 478] on input "d. Outsource the high-risk components of the project to a third-party vendor wi…" at bounding box center [396, 472] width 0 height 10
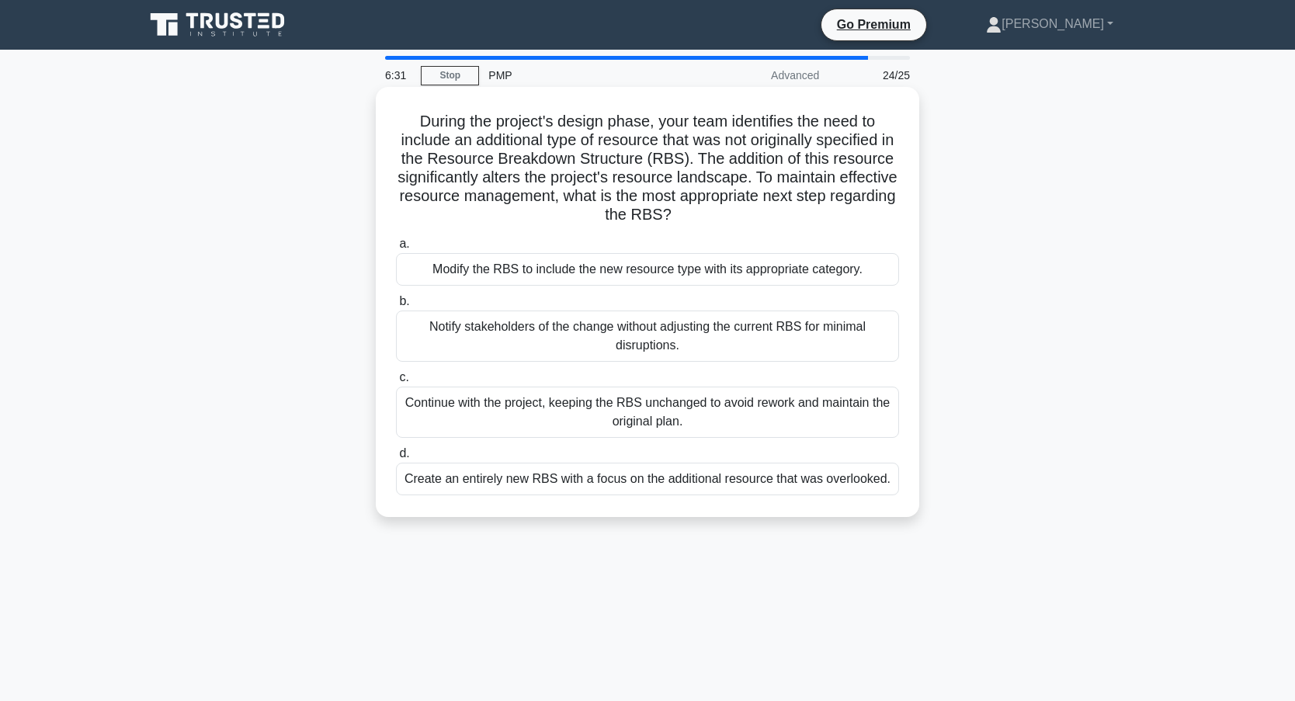
click at [544, 332] on div "Notify stakeholders of the change without adjusting the current RBS for minimal…" at bounding box center [647, 336] width 503 height 51
click at [396, 307] on input "b. Notify stakeholders of the change without adjusting the current RBS for mini…" at bounding box center [396, 302] width 0 height 10
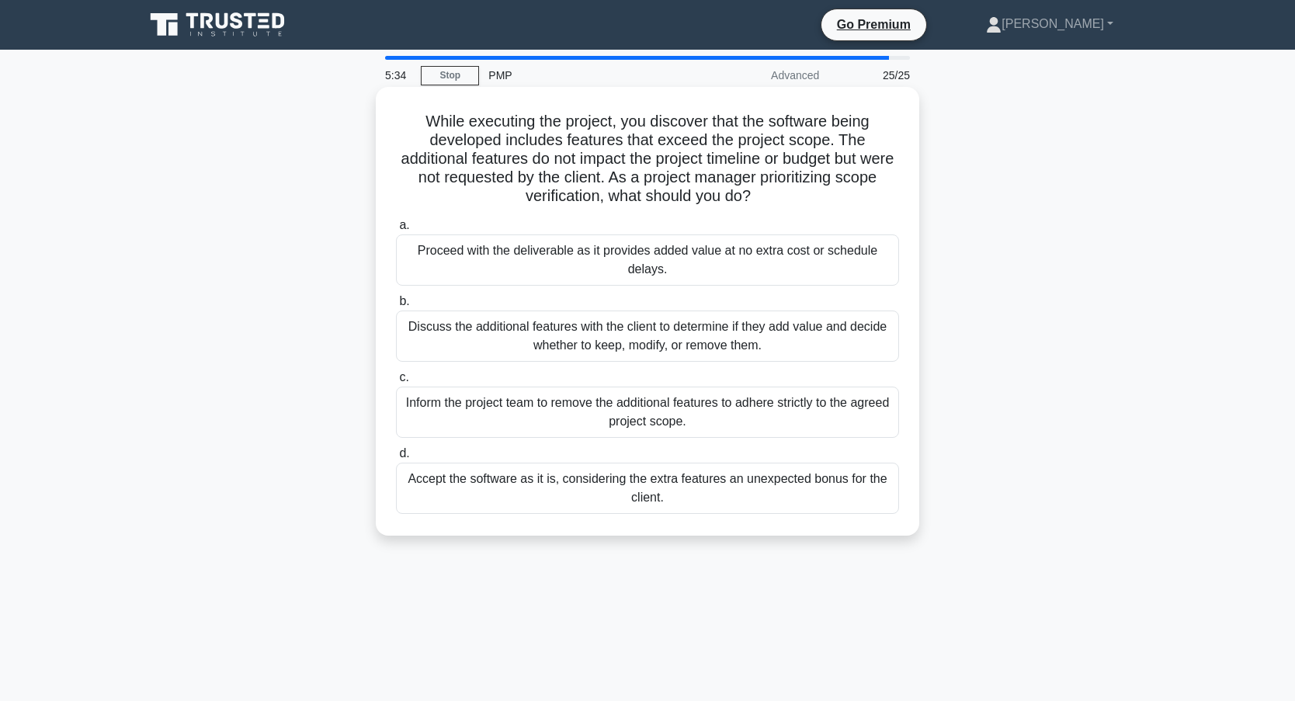
click at [511, 340] on div "Discuss the additional features with the client to determine if they add value …" at bounding box center [647, 336] width 503 height 51
click at [396, 307] on input "b. Discuss the additional features with the client to determine if they add val…" at bounding box center [396, 302] width 0 height 10
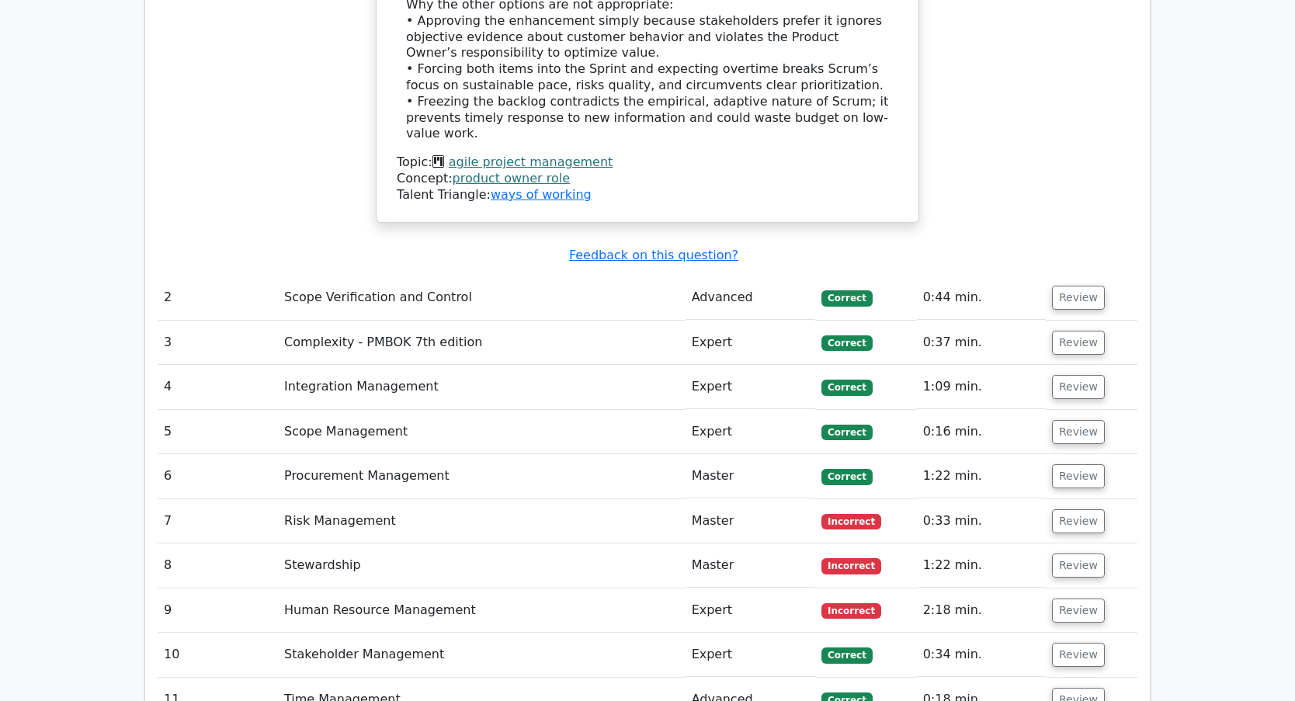
scroll to position [2640, 0]
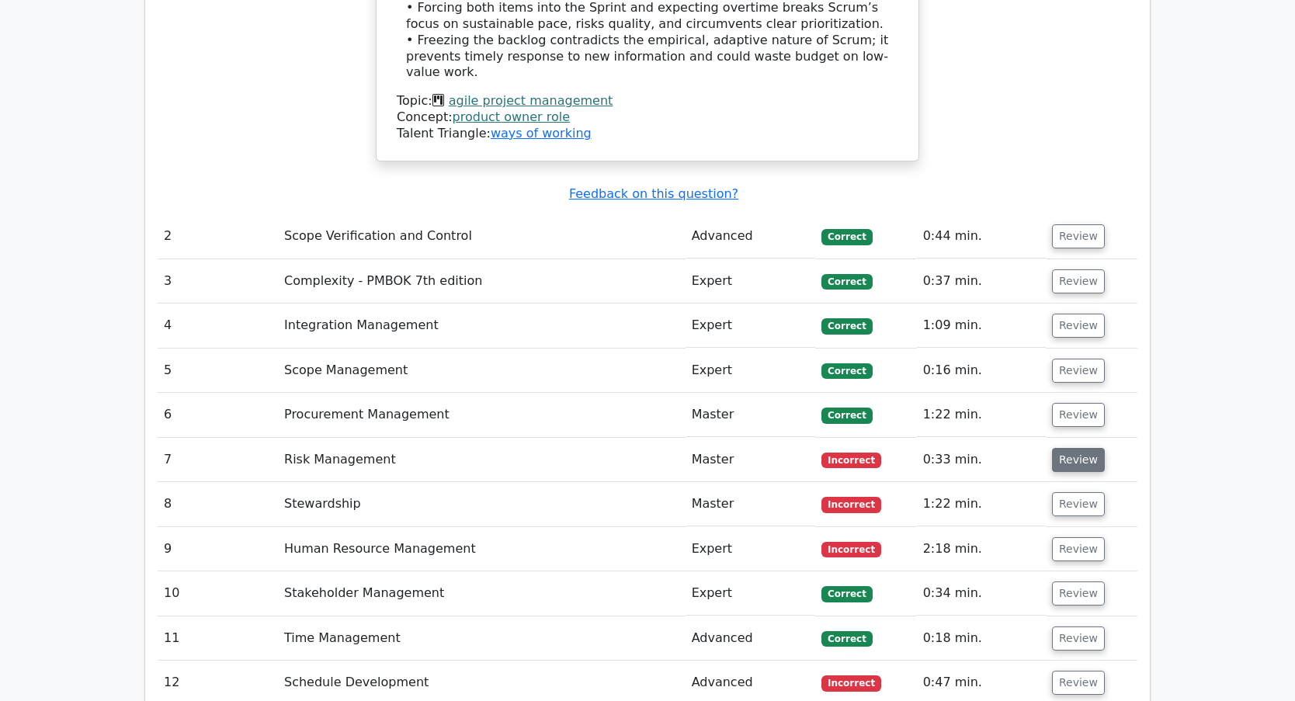
click at [1076, 448] on button "Review" at bounding box center [1078, 460] width 53 height 24
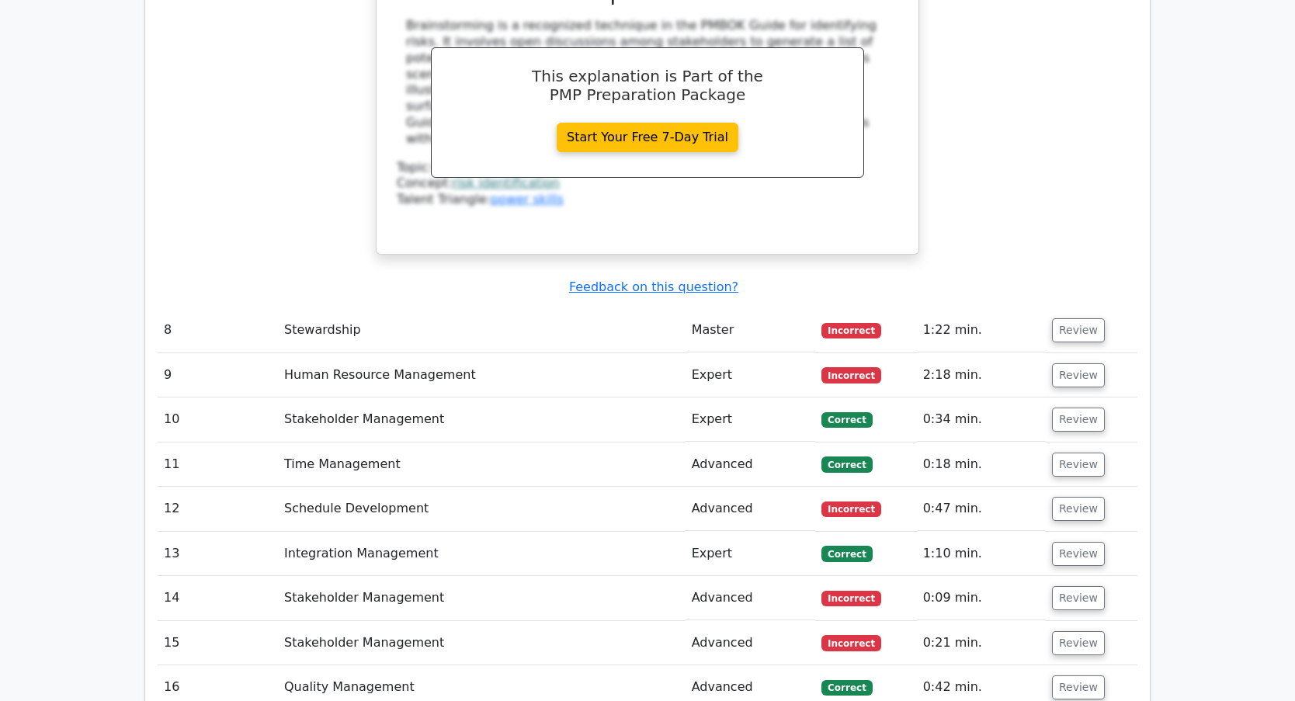
scroll to position [3494, 0]
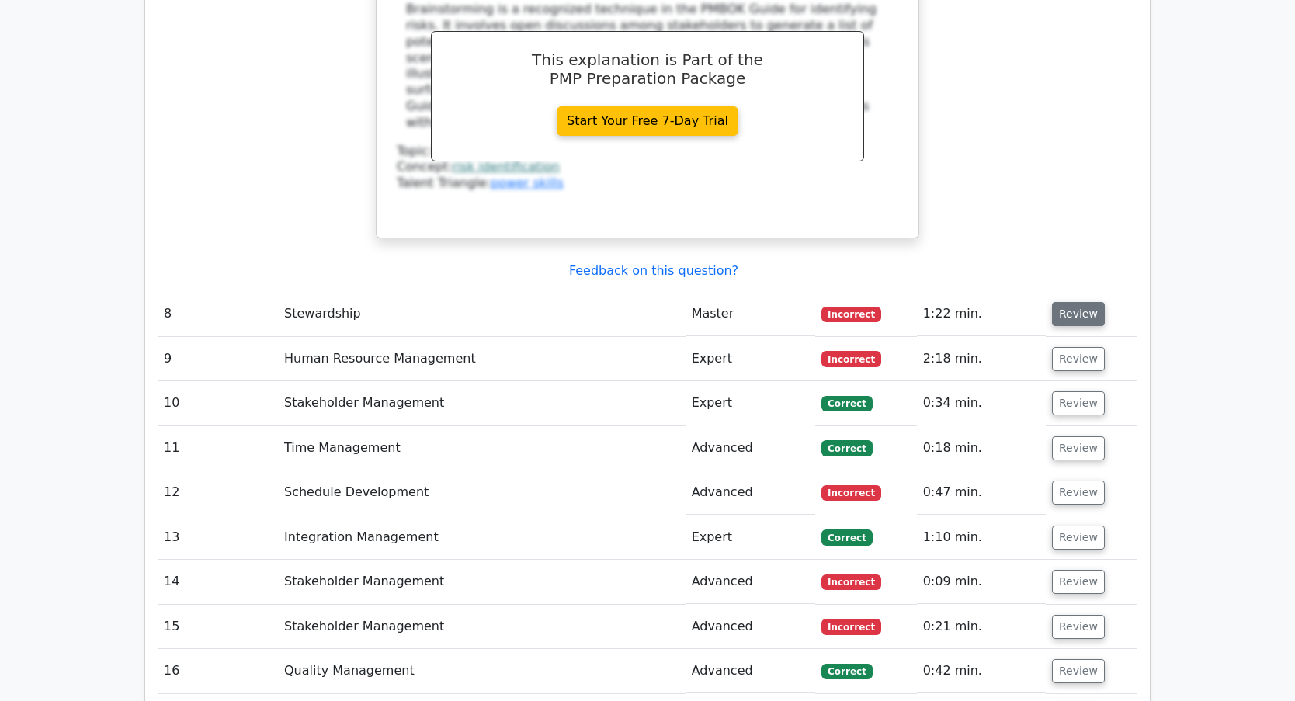
click at [1079, 302] on button "Review" at bounding box center [1078, 314] width 53 height 24
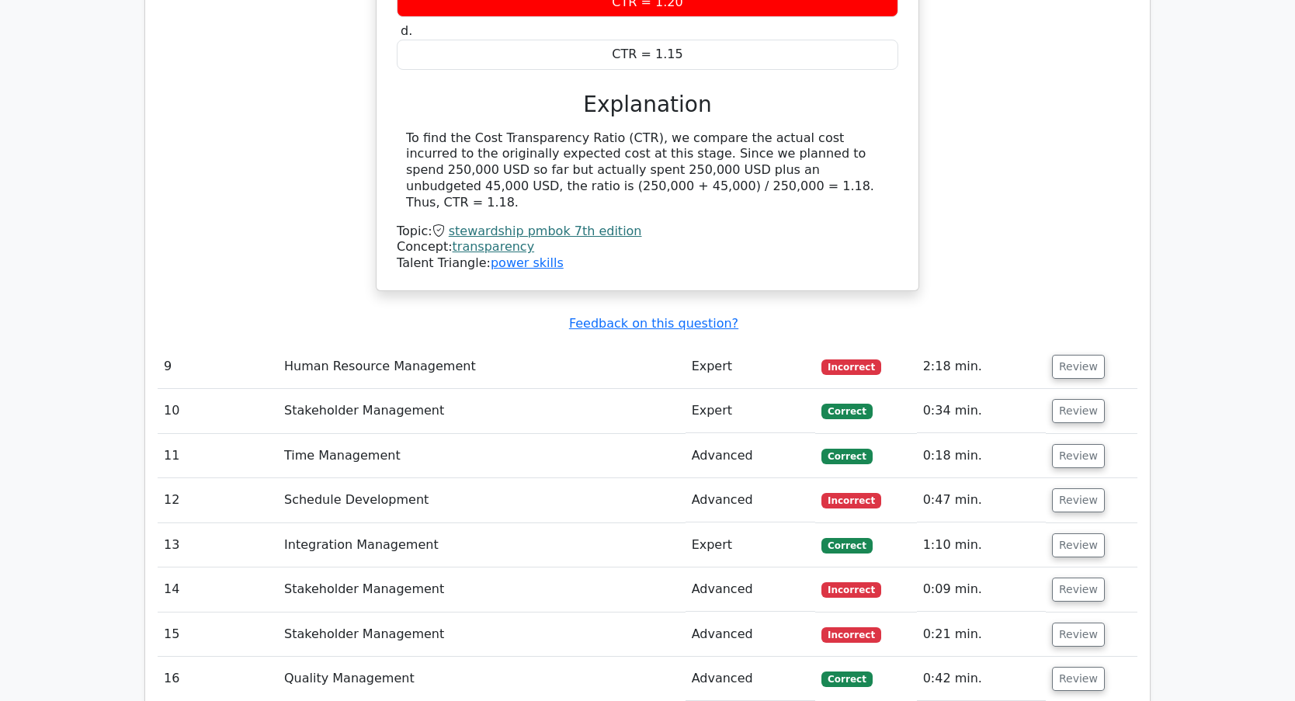
scroll to position [4115, 0]
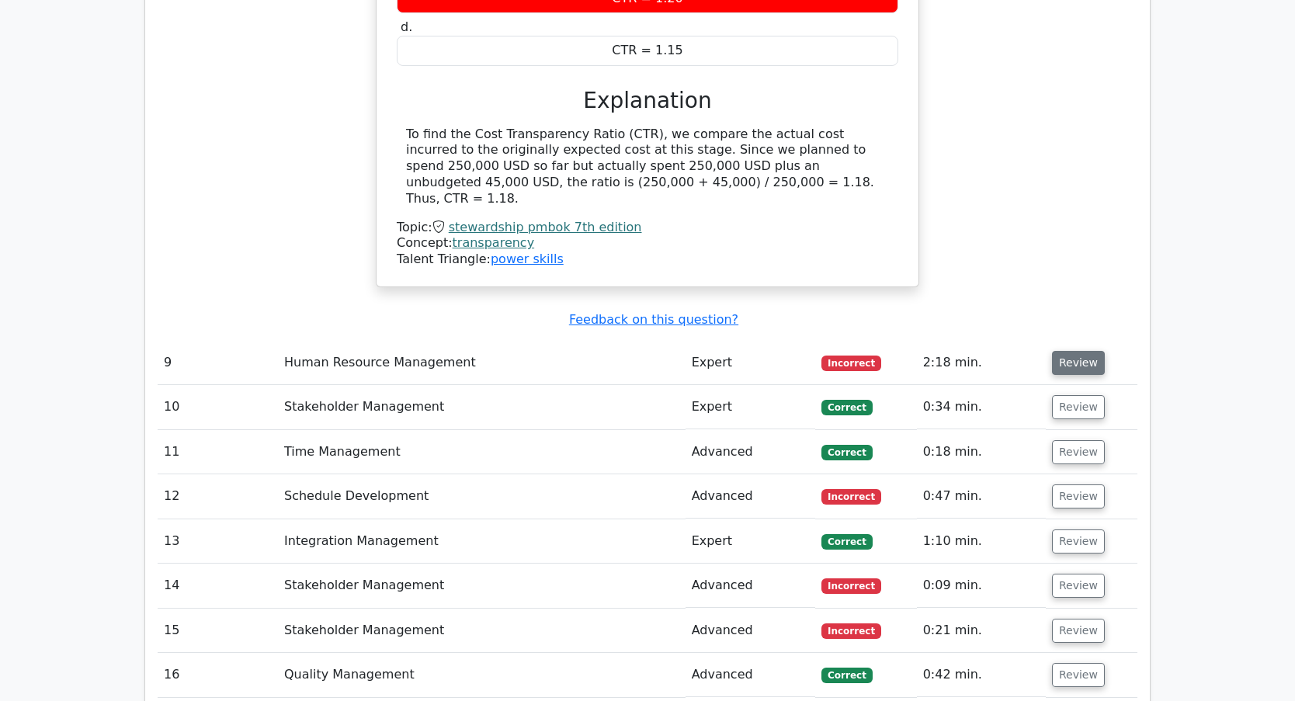
click at [1068, 351] on button "Review" at bounding box center [1078, 363] width 53 height 24
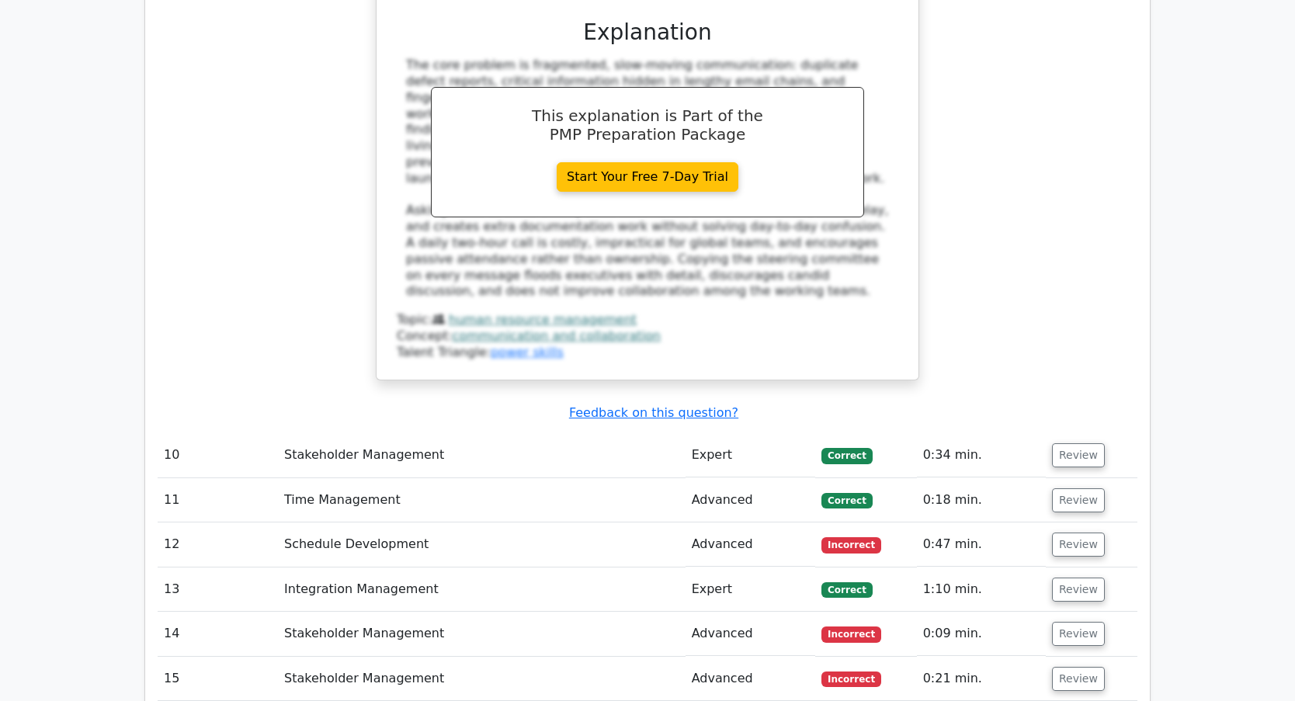
scroll to position [4970, 0]
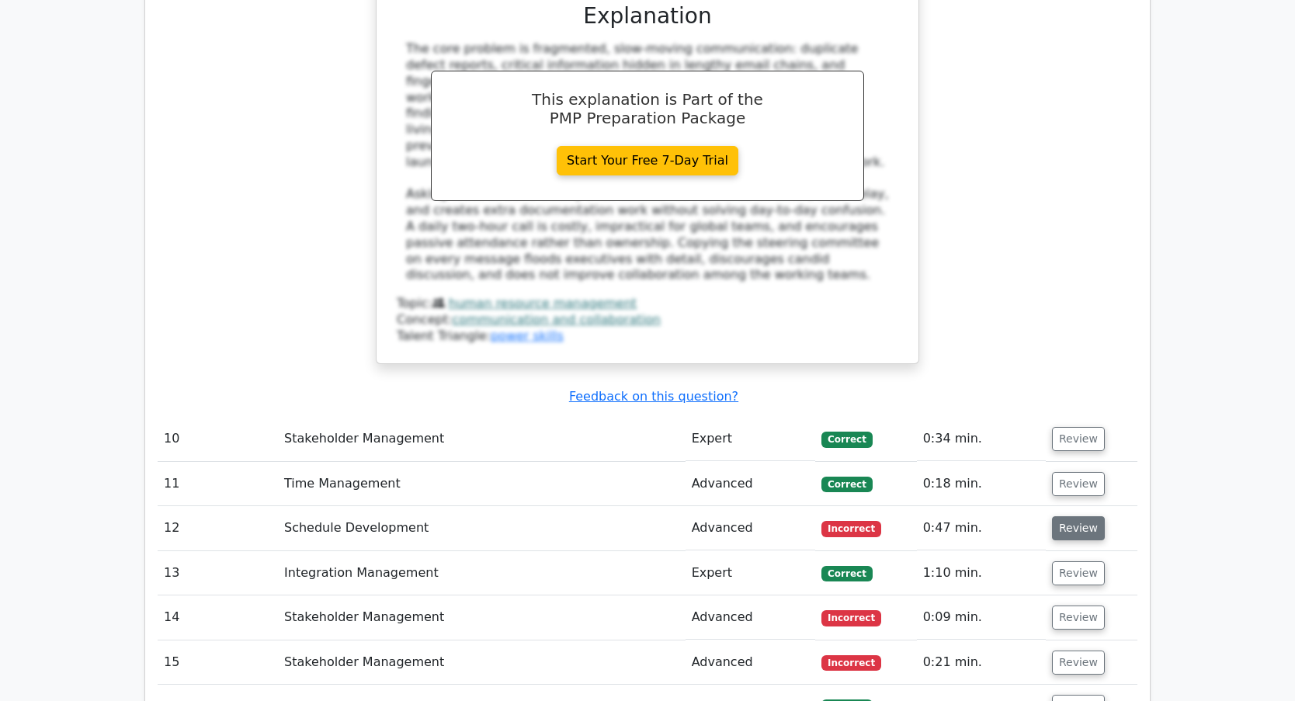
click at [1073, 516] on button "Review" at bounding box center [1078, 528] width 53 height 24
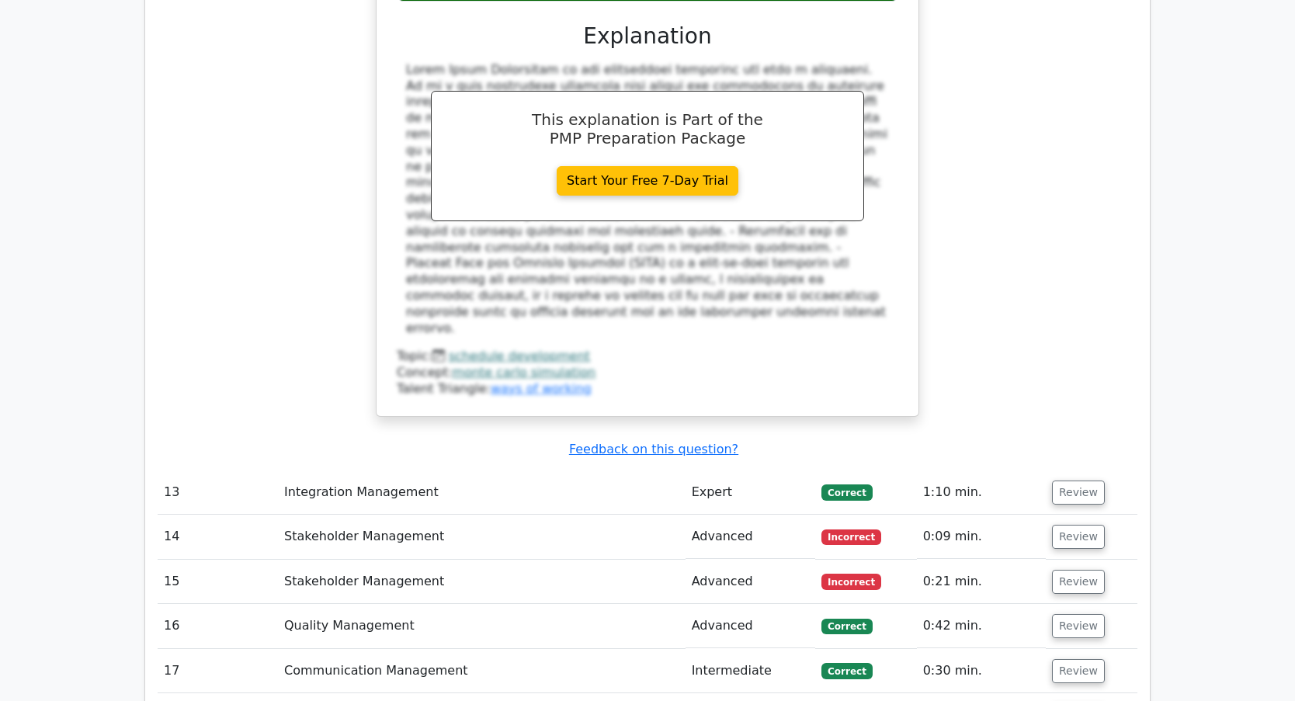
scroll to position [5901, 0]
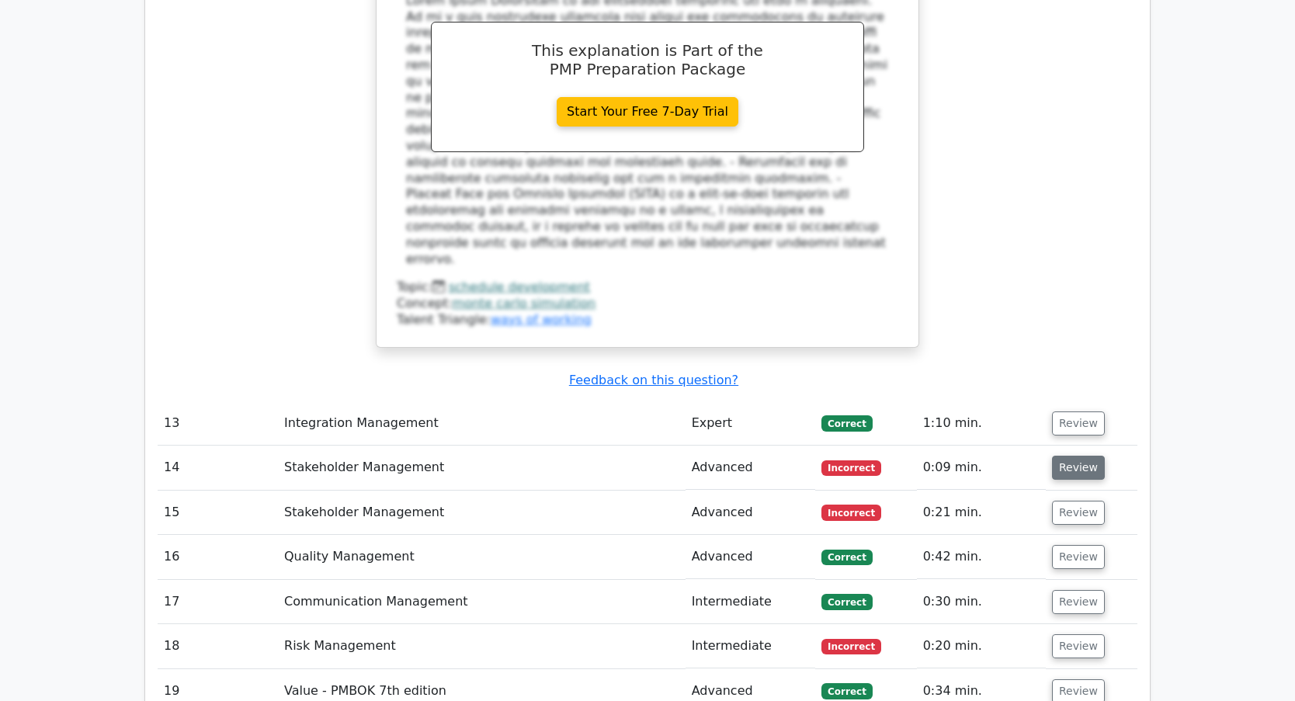
click at [1088, 456] on button "Review" at bounding box center [1078, 468] width 53 height 24
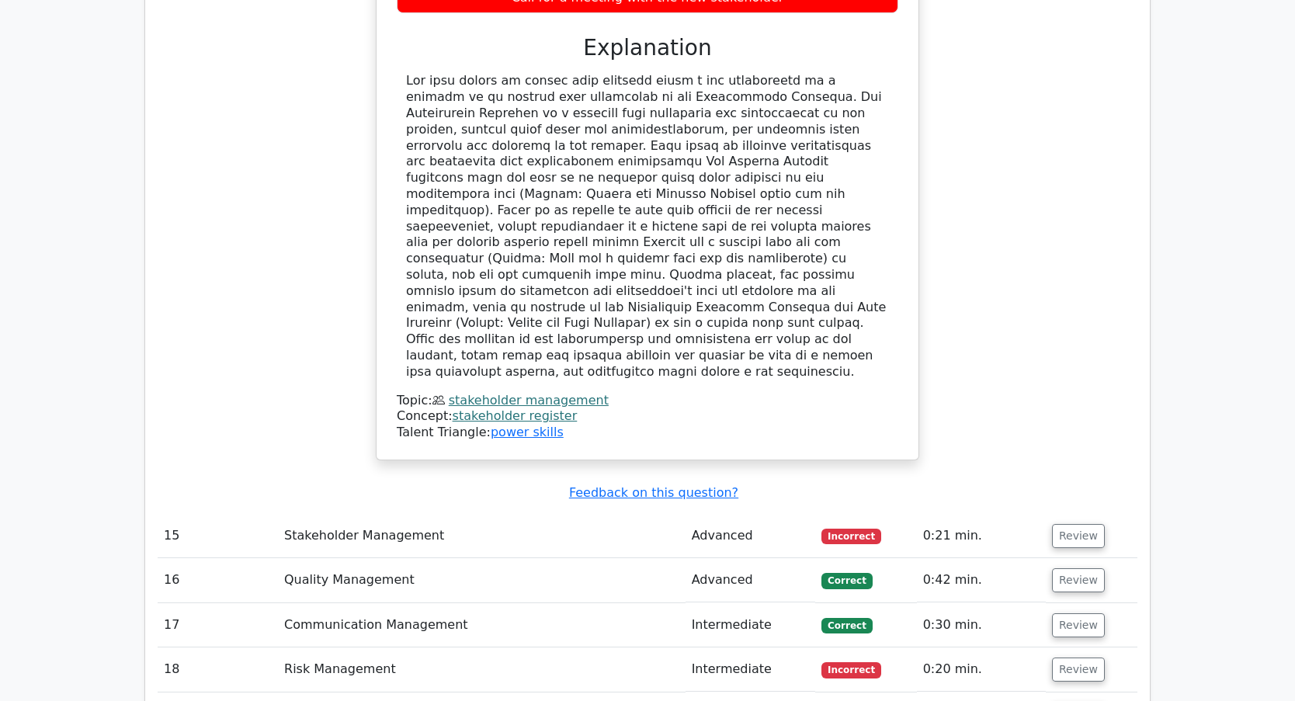
scroll to position [6678, 0]
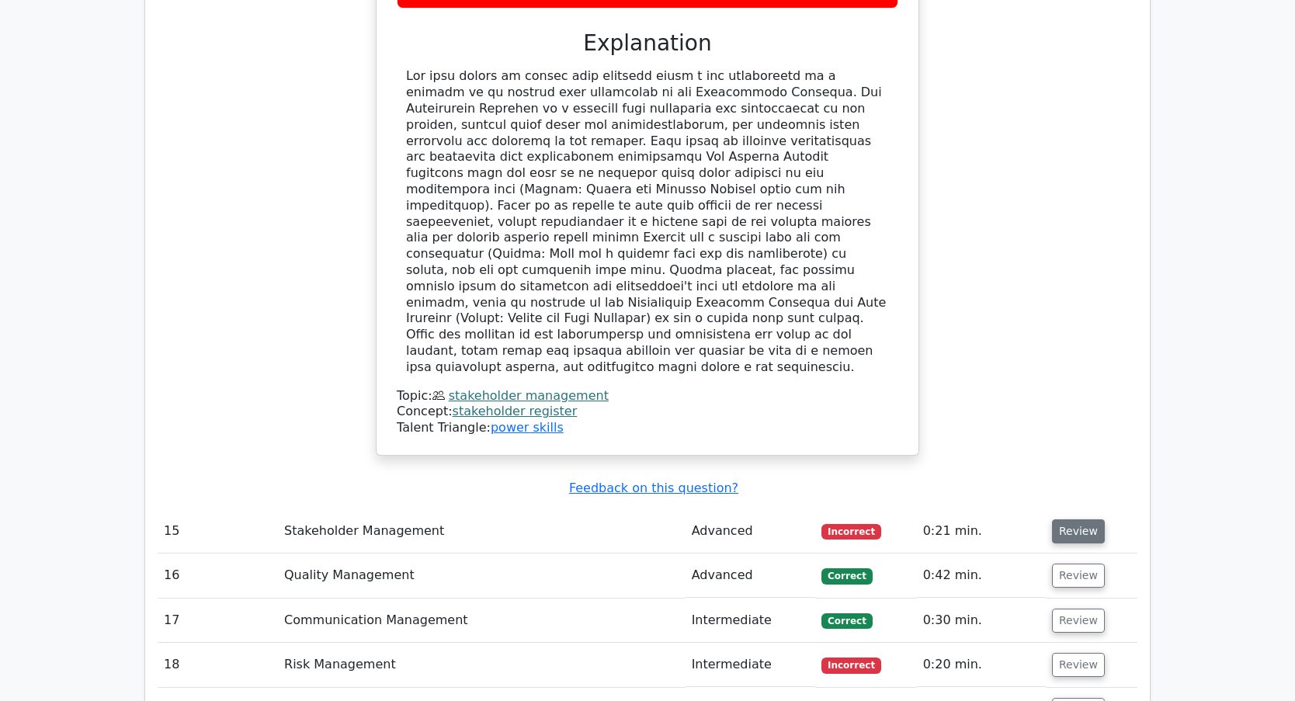
click at [1077, 519] on button "Review" at bounding box center [1078, 531] width 53 height 24
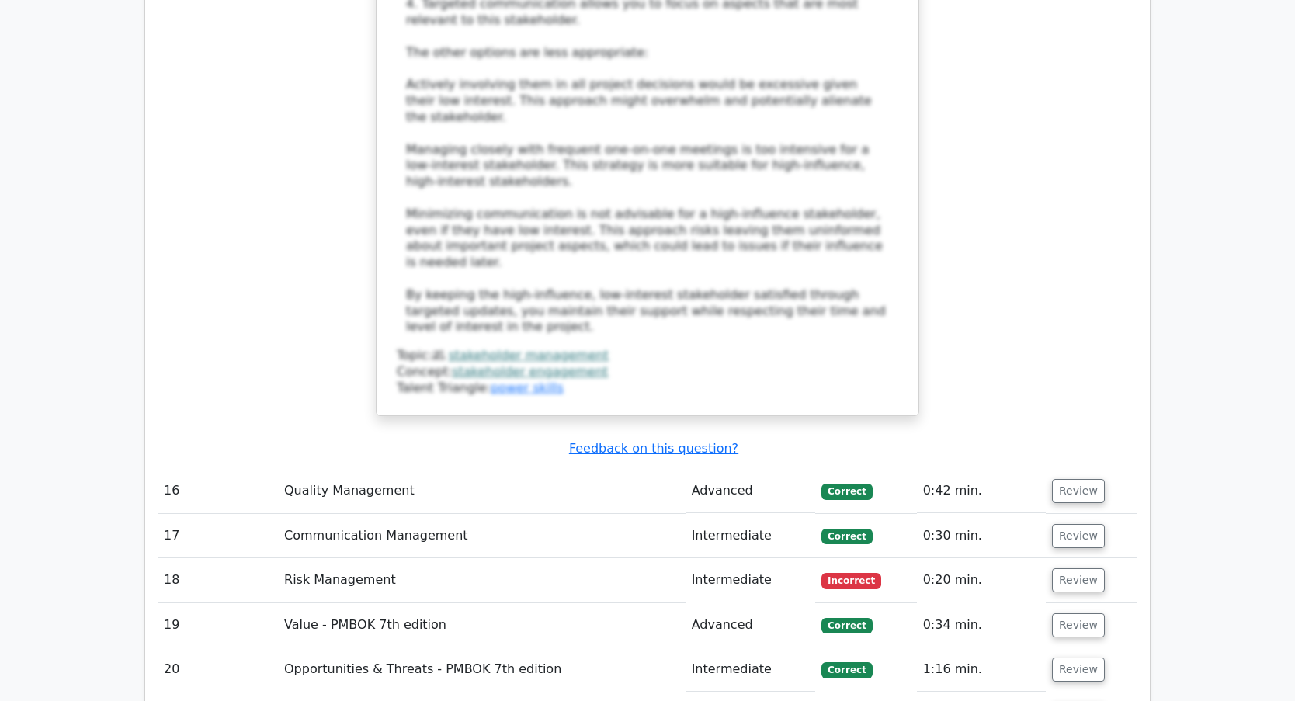
scroll to position [7843, 0]
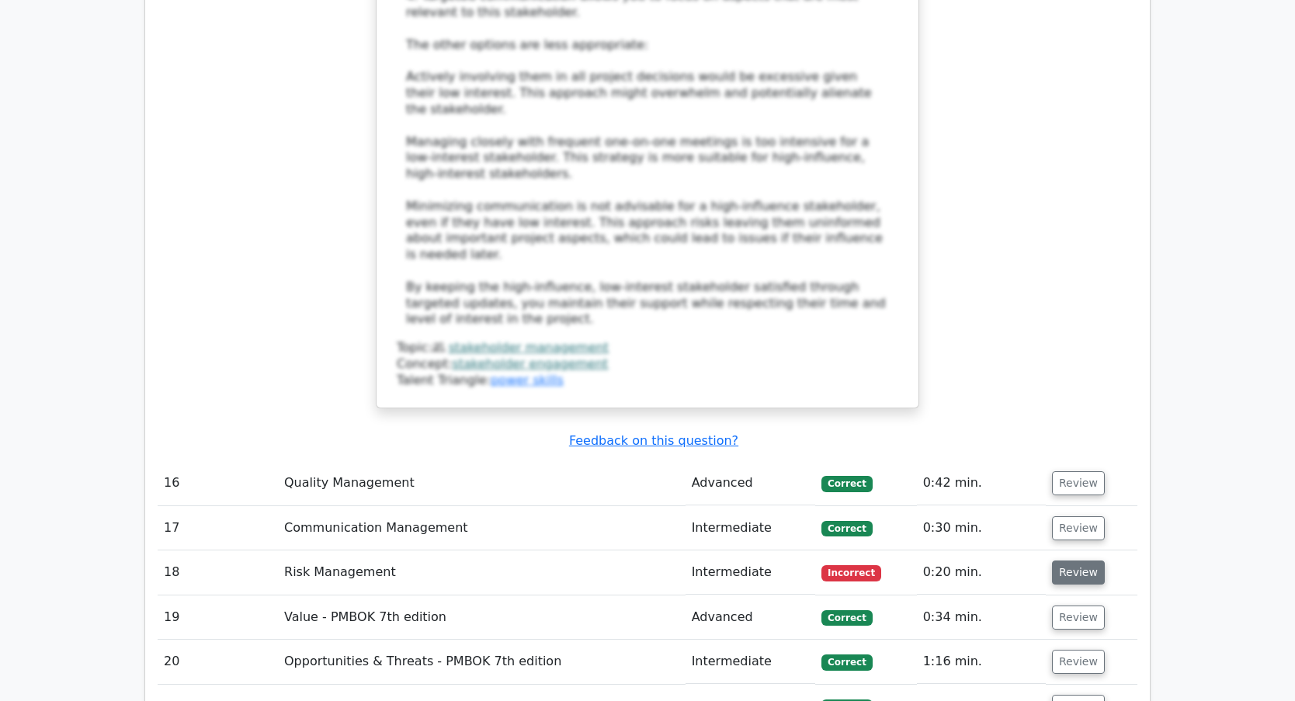
click at [1075, 561] on button "Review" at bounding box center [1078, 573] width 53 height 24
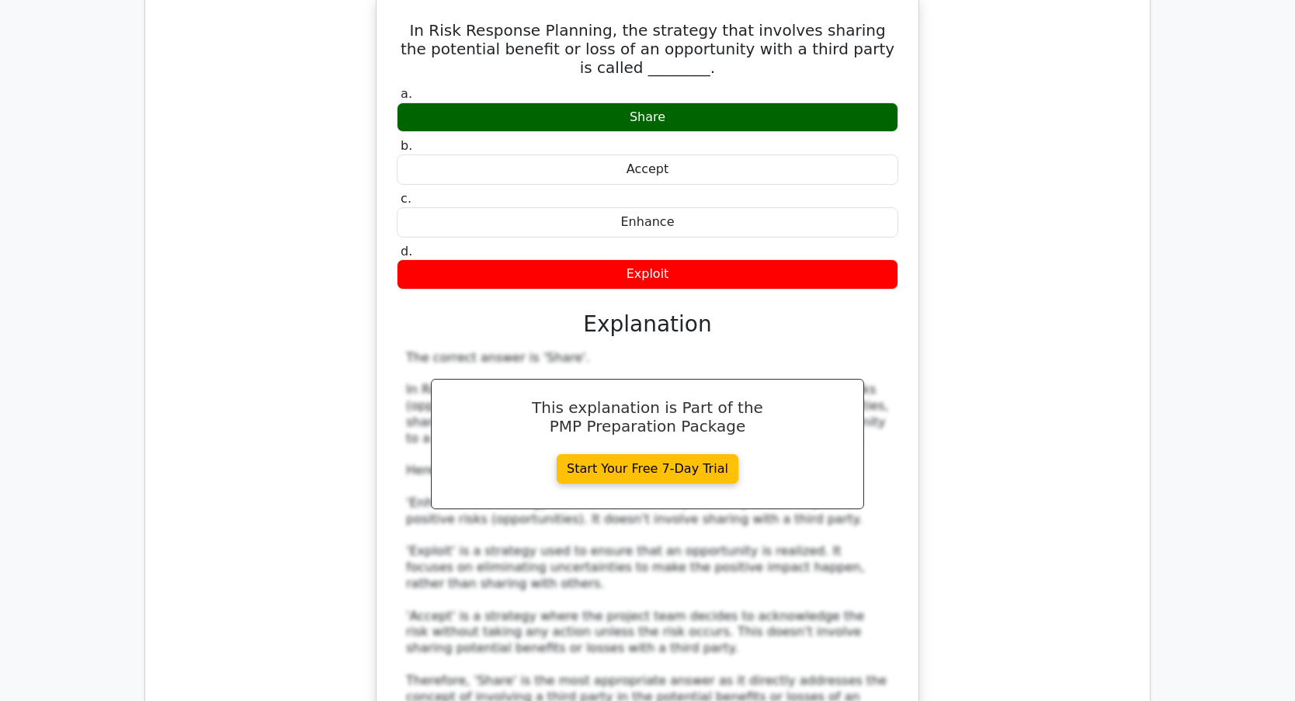
scroll to position [8697, 0]
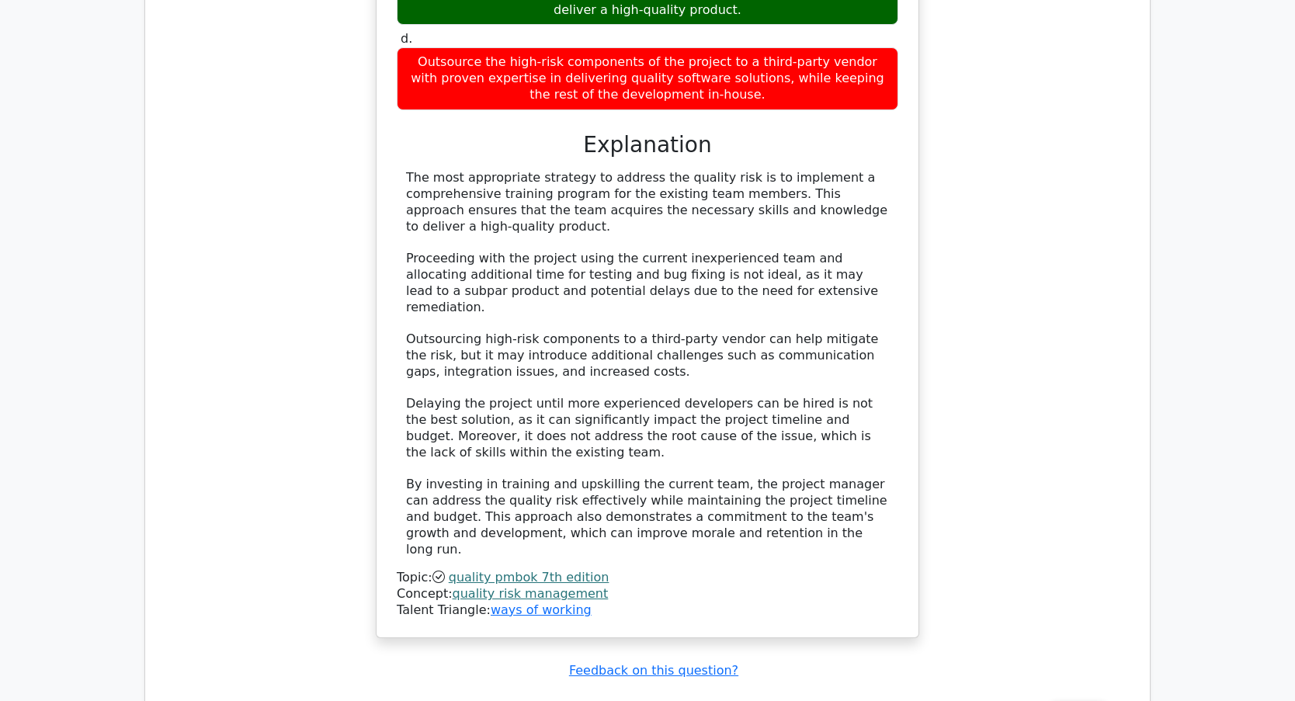
scroll to position [9861, 0]
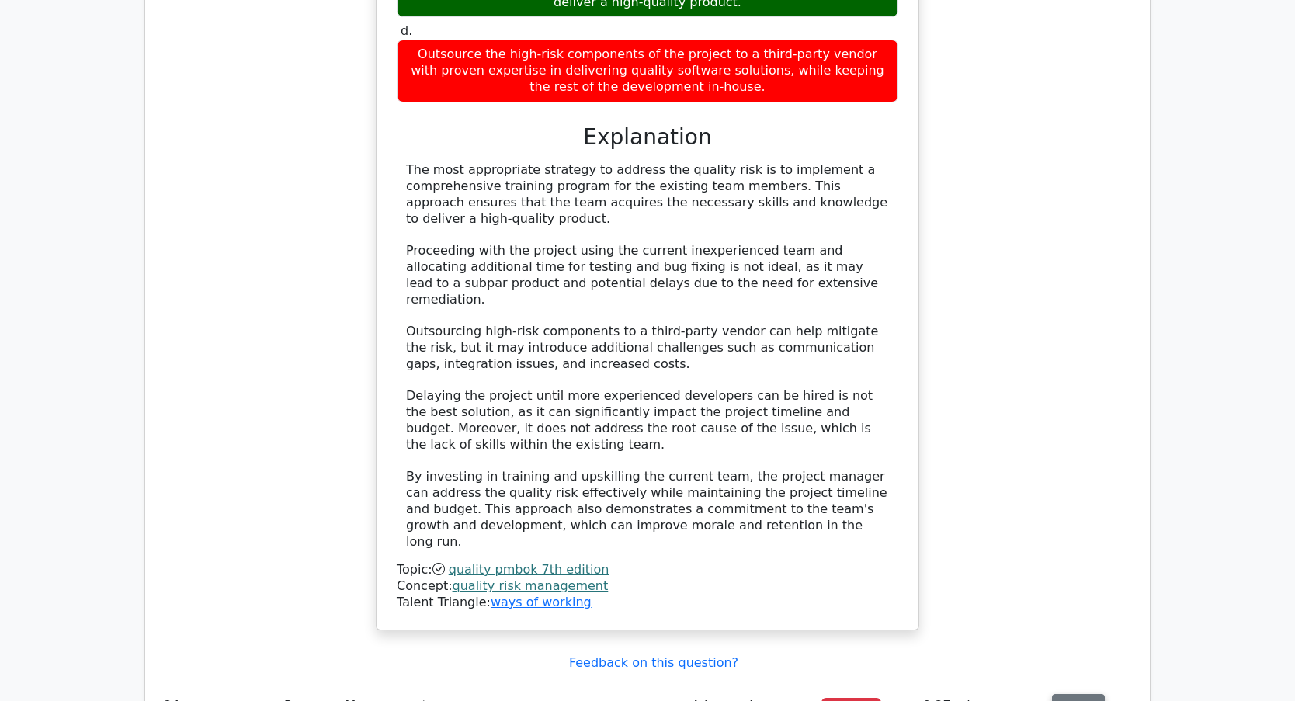
click at [1061, 694] on button "Review" at bounding box center [1078, 706] width 53 height 24
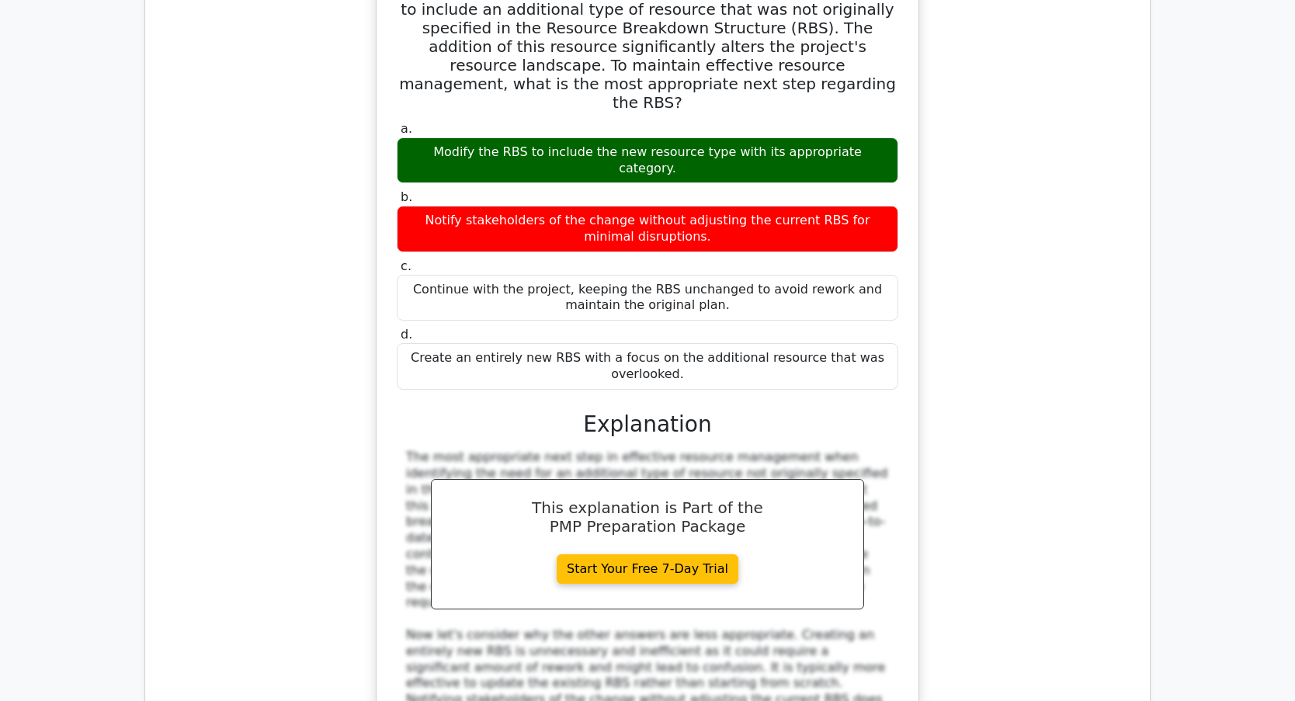
scroll to position [11128, 0]
